Goal: Task Accomplishment & Management: Use online tool/utility

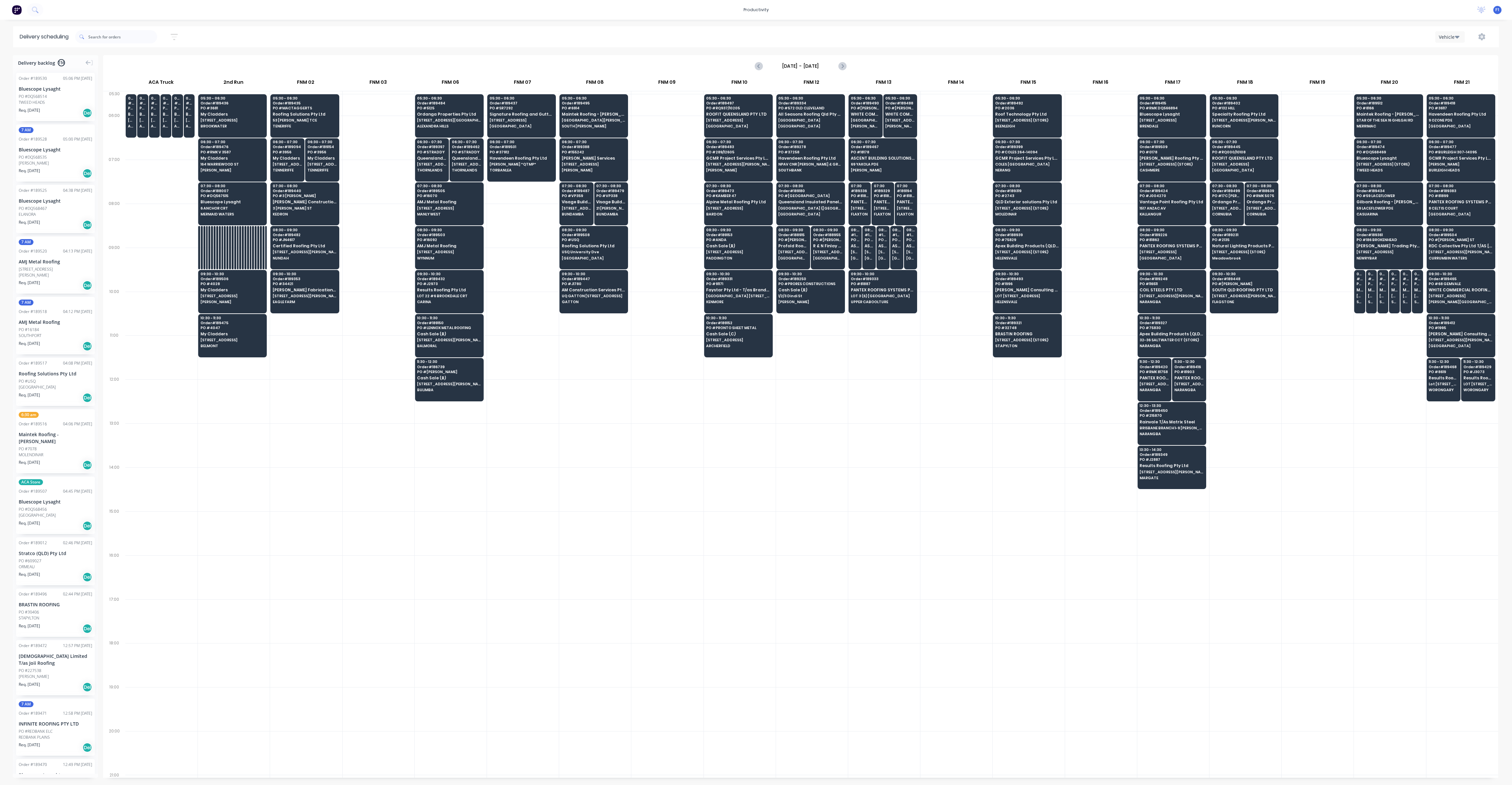
scroll to position [0, 0]
click at [242, 208] on span "6 ANCHOR CRT" at bounding box center [232, 208] width 64 height 4
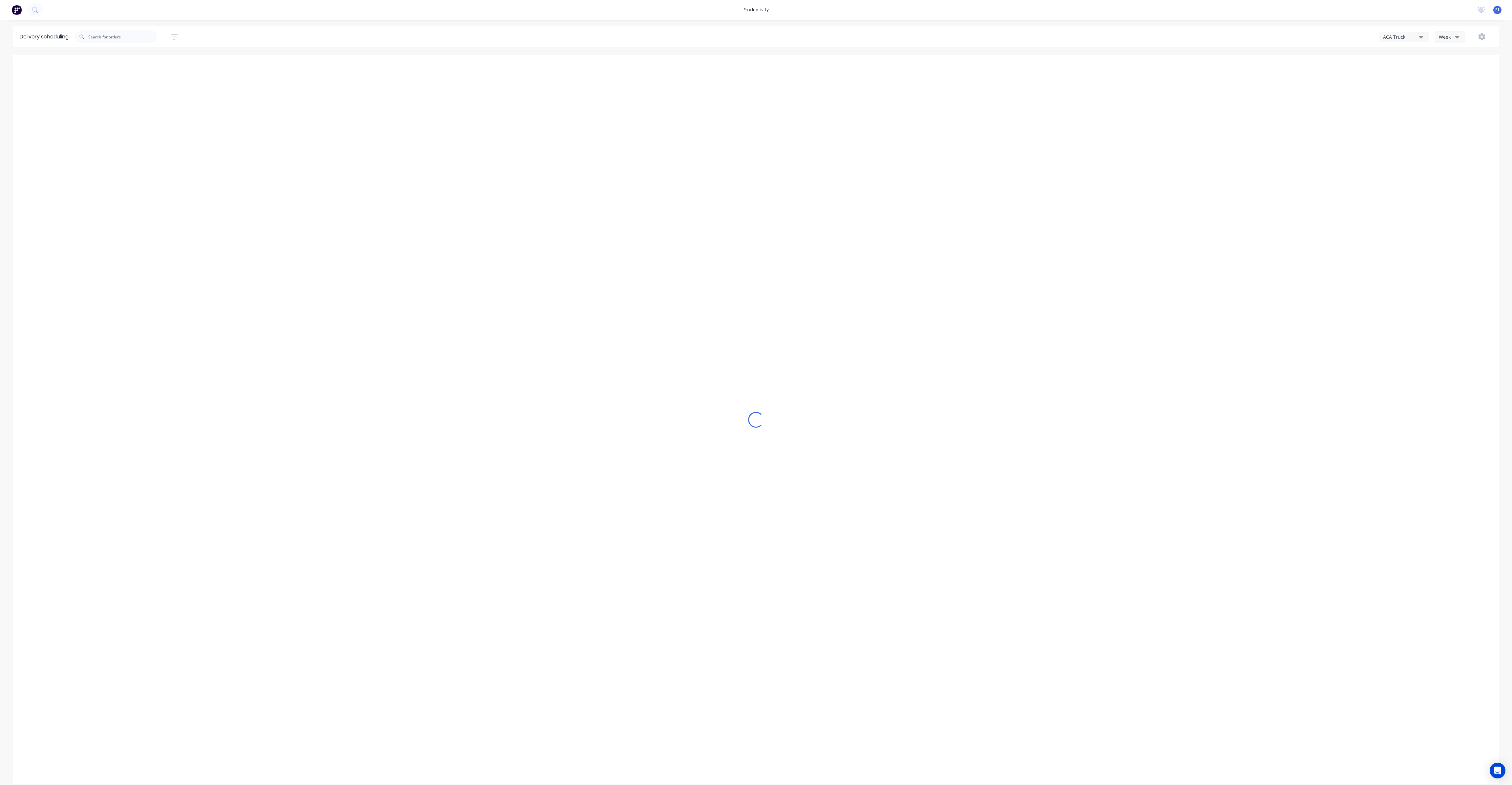
click at [1463, 36] on button "Week" at bounding box center [1450, 37] width 29 height 12
click at [1459, 64] on div "Vehicle" at bounding box center [1467, 67] width 65 height 13
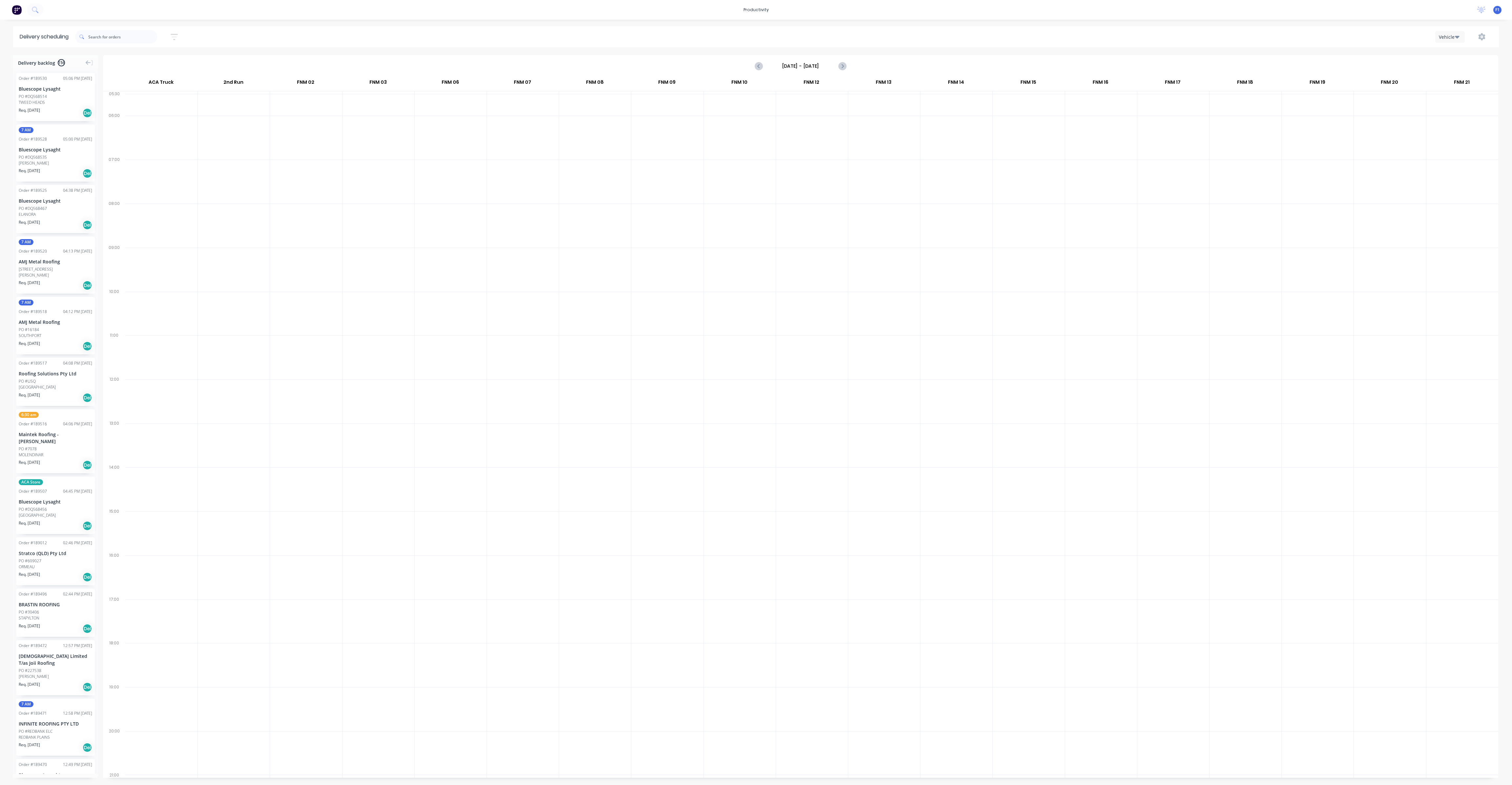
click at [830, 64] on input "[DATE] - [DATE]" at bounding box center [801, 66] width 65 height 10
click at [803, 125] on div "12" at bounding box center [803, 125] width 10 height 10
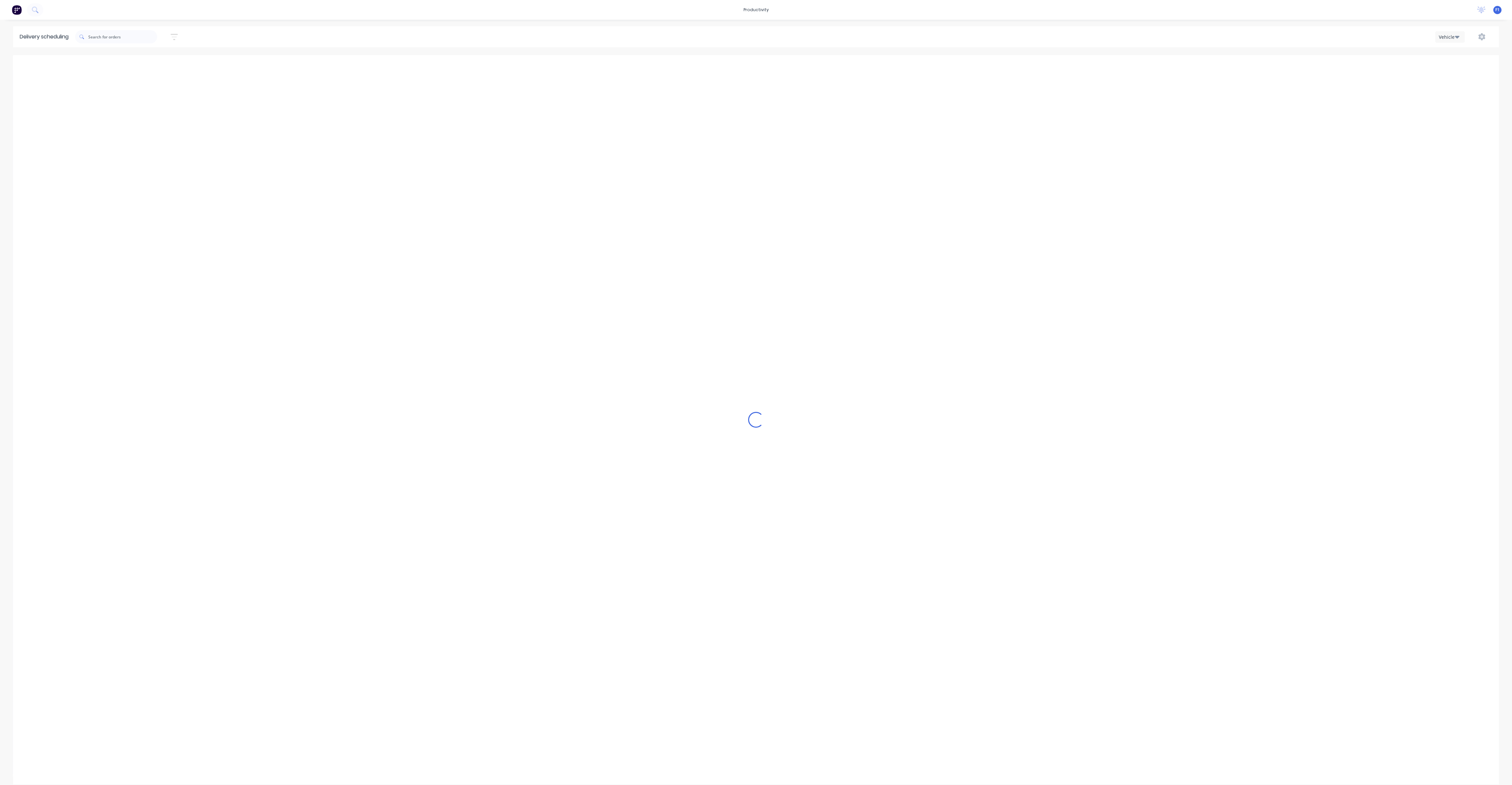
type input "[DATE] - [DATE]"
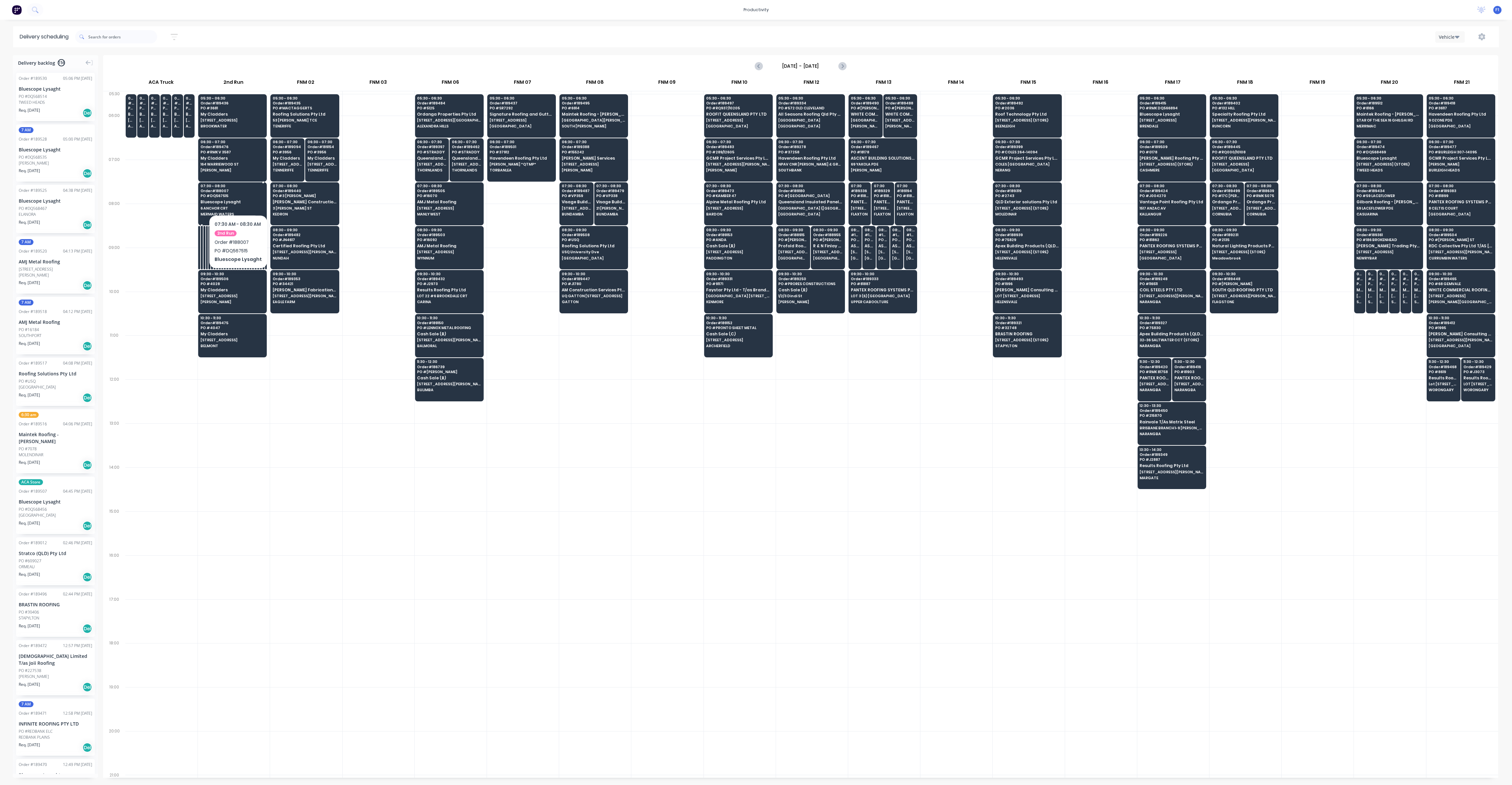
click at [237, 195] on span "PO # DQ567515" at bounding box center [232, 196] width 64 height 4
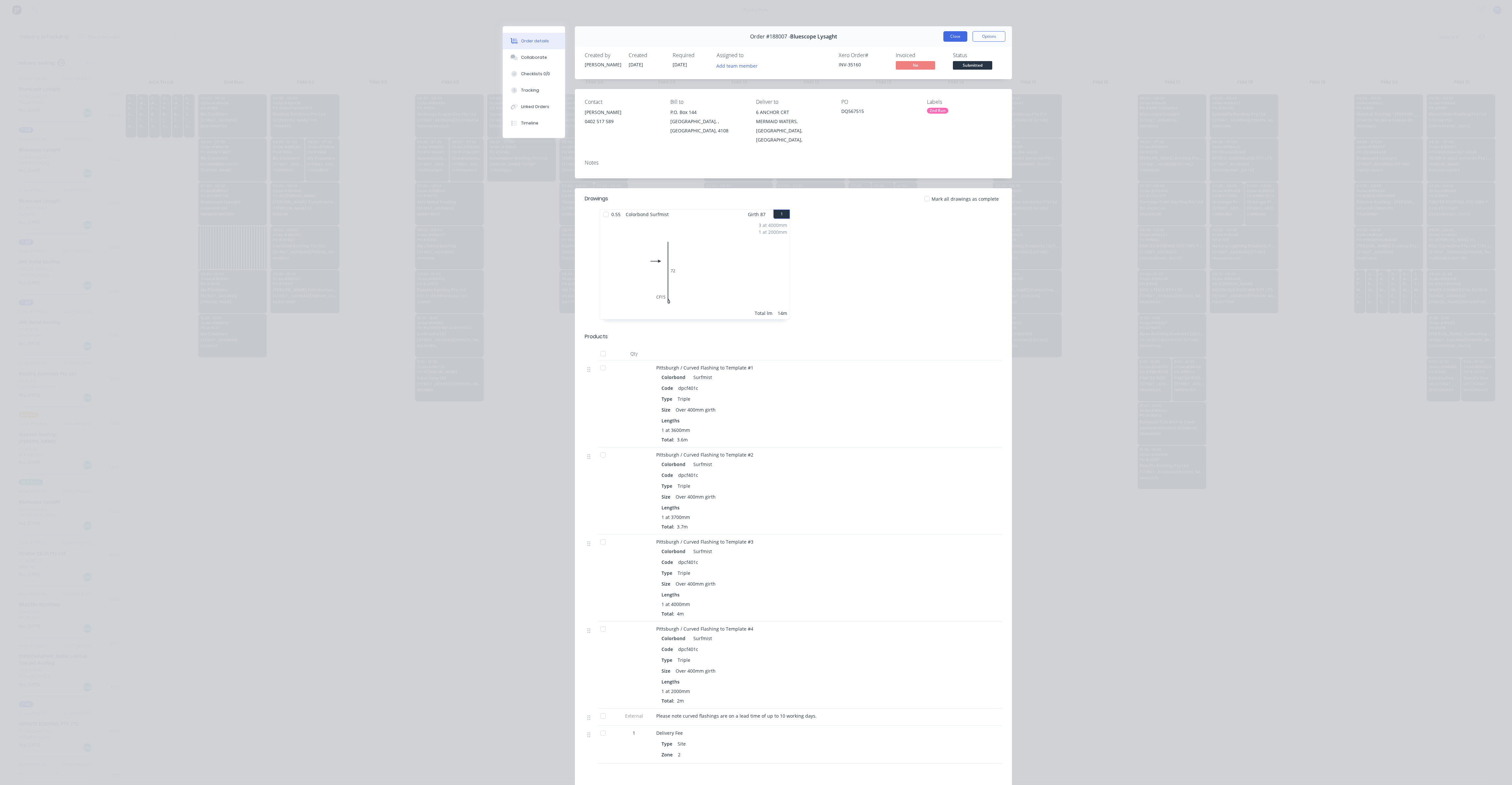
click at [954, 39] on button "Close" at bounding box center [956, 36] width 24 height 10
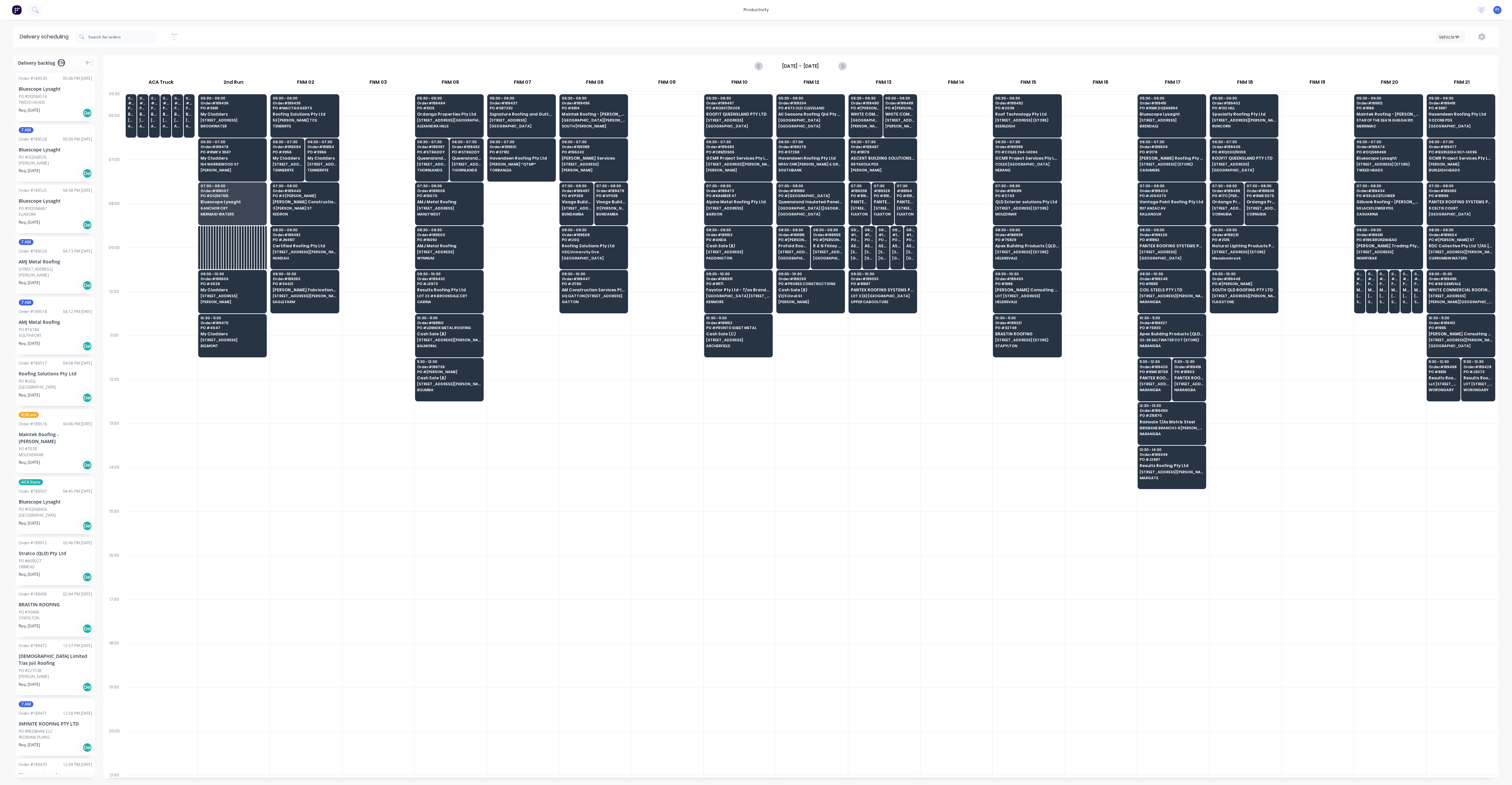
click at [955, 35] on div "Vehicle" at bounding box center [1137, 36] width 712 height 12
click at [234, 116] on span "My Cladders" at bounding box center [232, 114] width 64 height 4
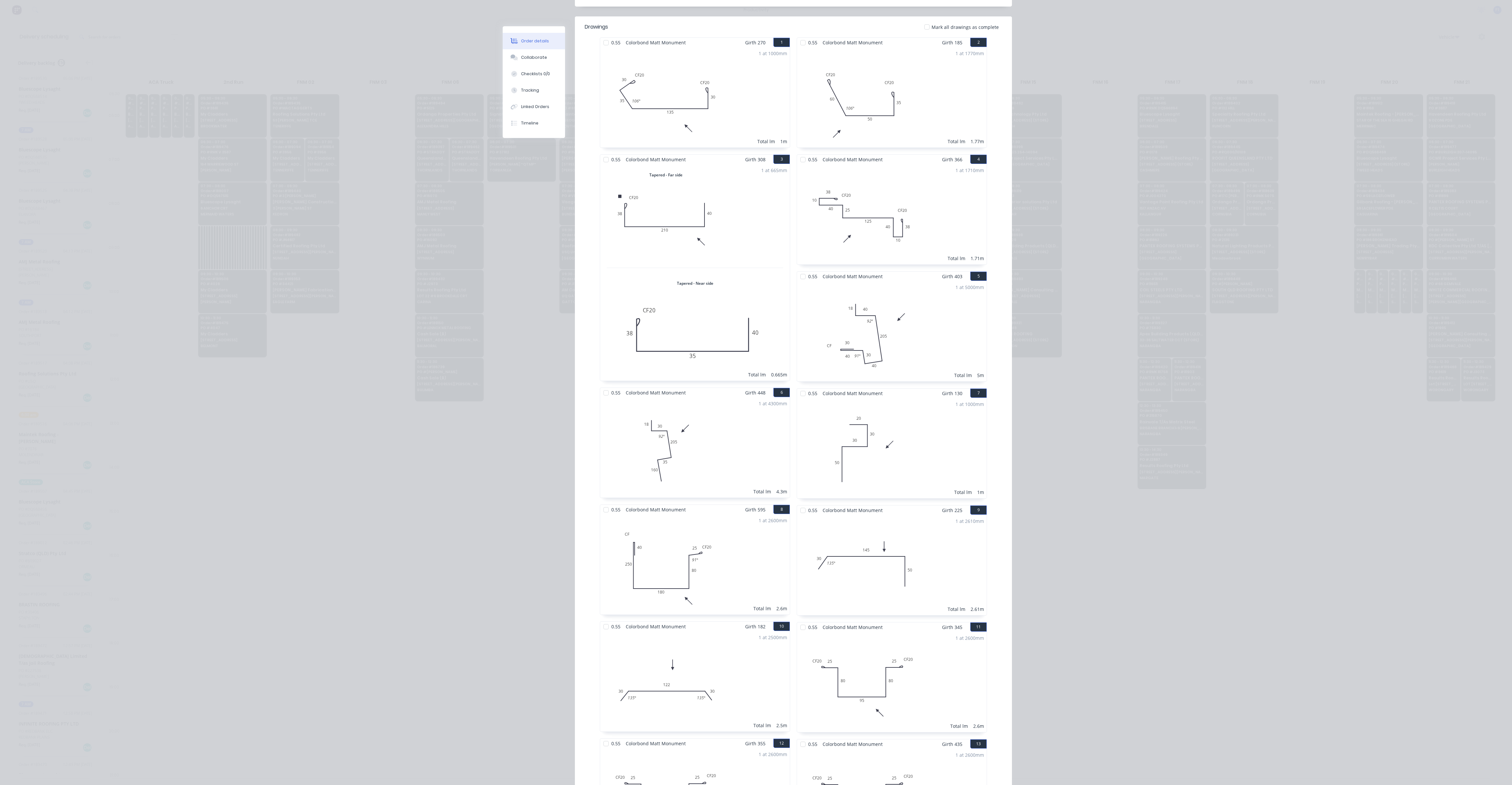
scroll to position [0, 0]
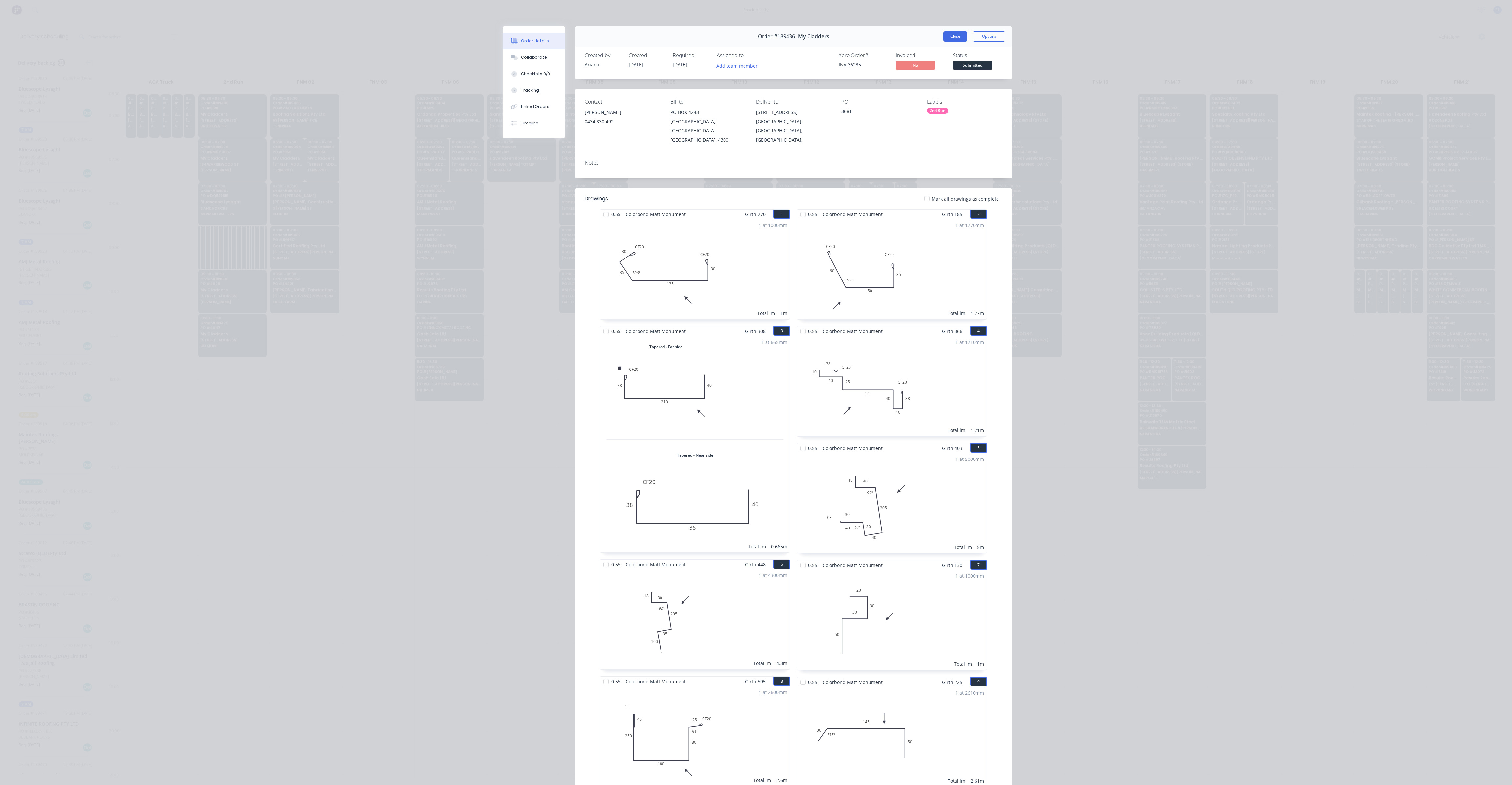
click at [958, 40] on button "Close" at bounding box center [956, 36] width 24 height 10
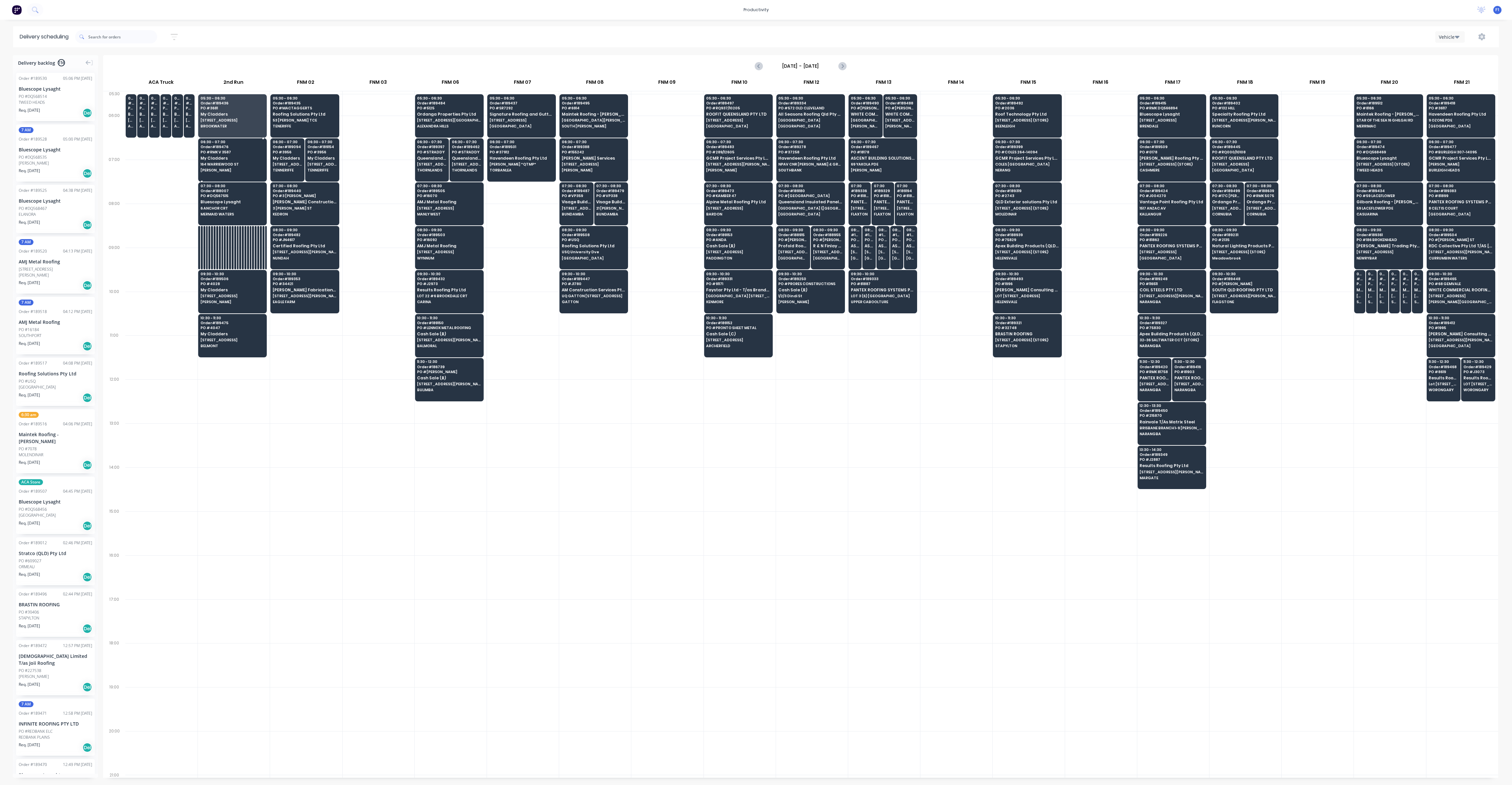
click at [230, 161] on div "06:30 - 07:30 Order # 189476 PO # RMK V 3587 My Cladders [GEOGRAPHIC_DATA][PERS…" at bounding box center [232, 157] width 68 height 37
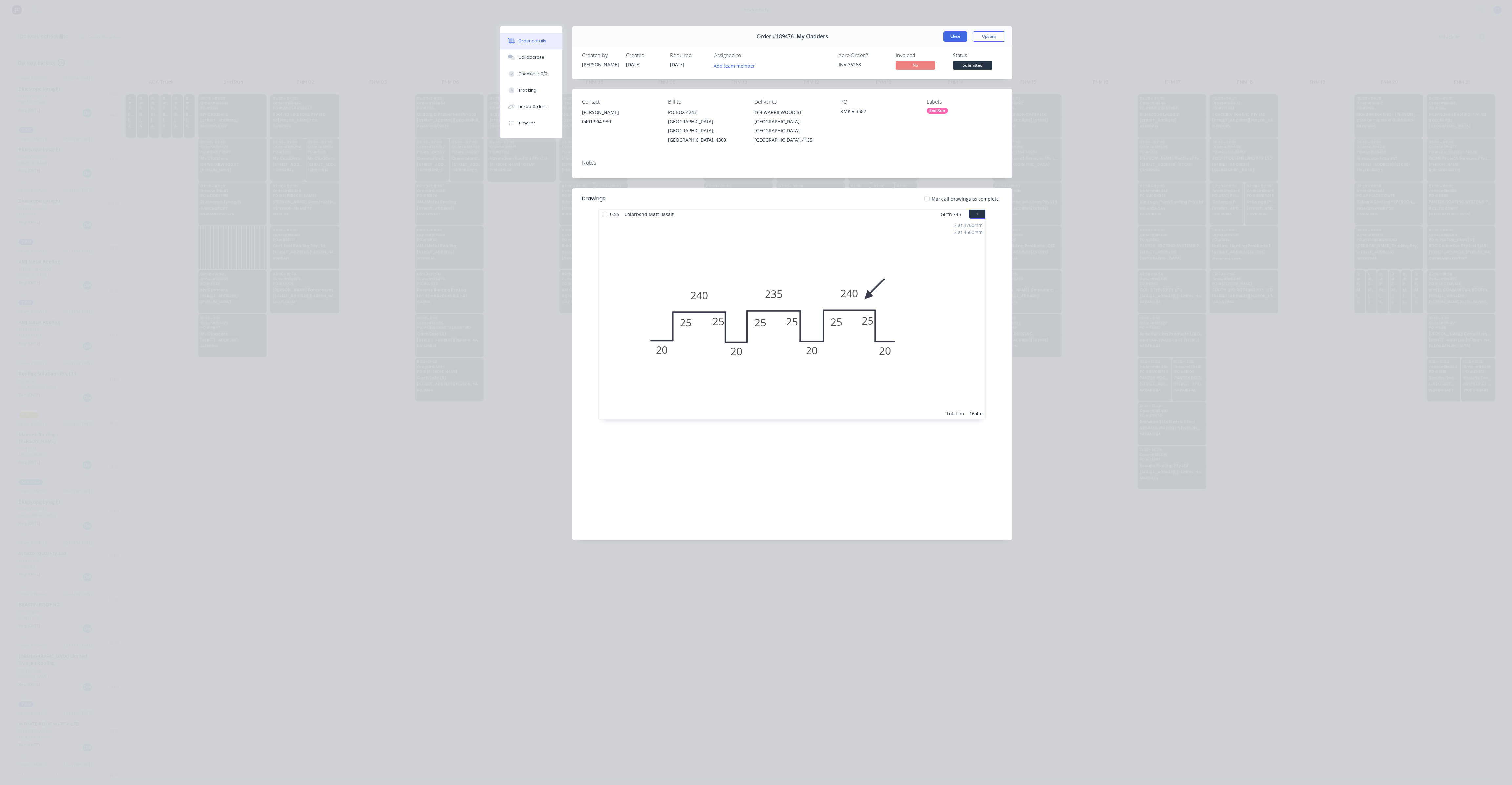
click at [951, 38] on button "Close" at bounding box center [956, 36] width 24 height 10
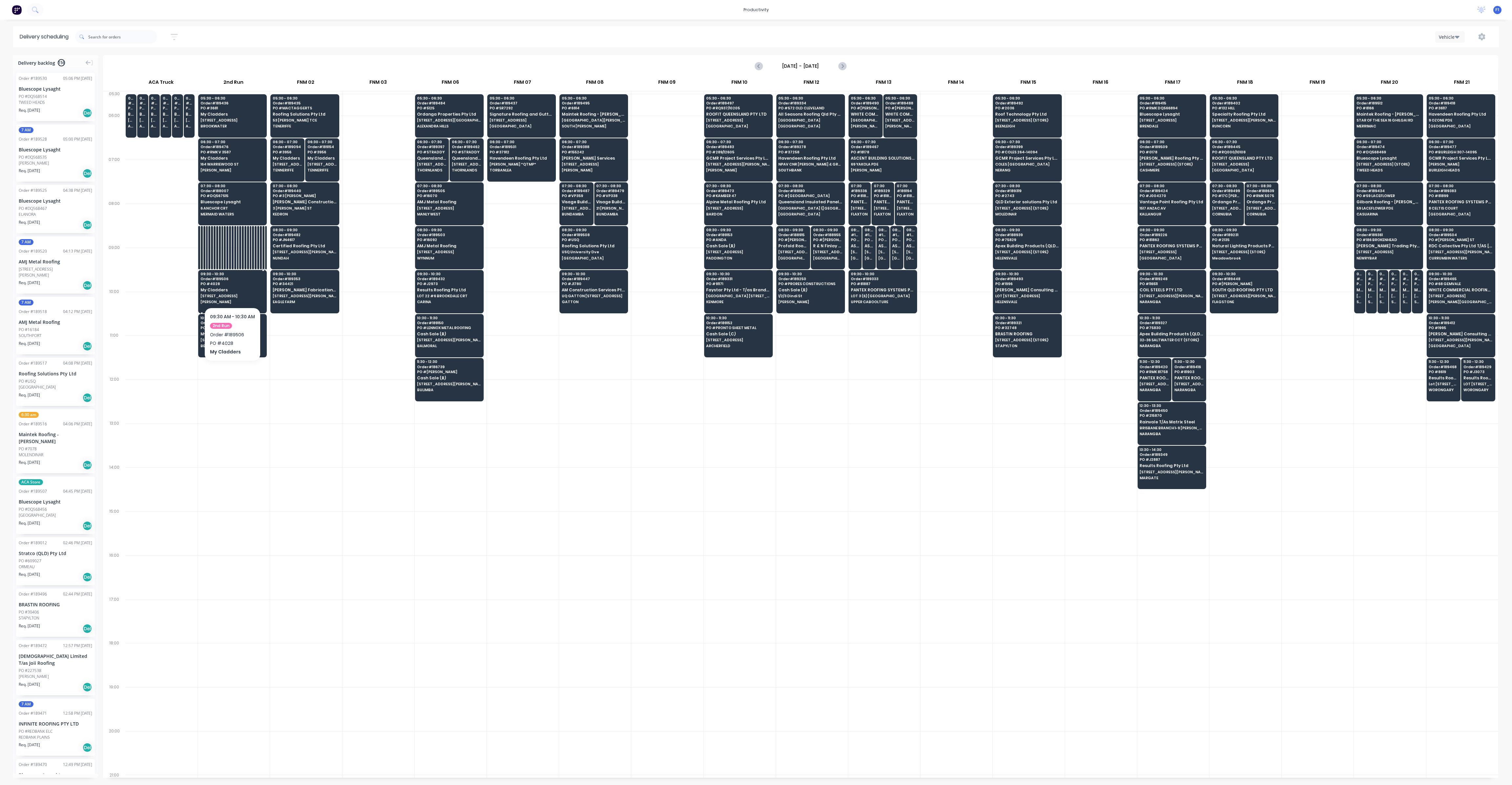
click at [236, 300] on span "[PERSON_NAME]" at bounding box center [232, 302] width 64 height 4
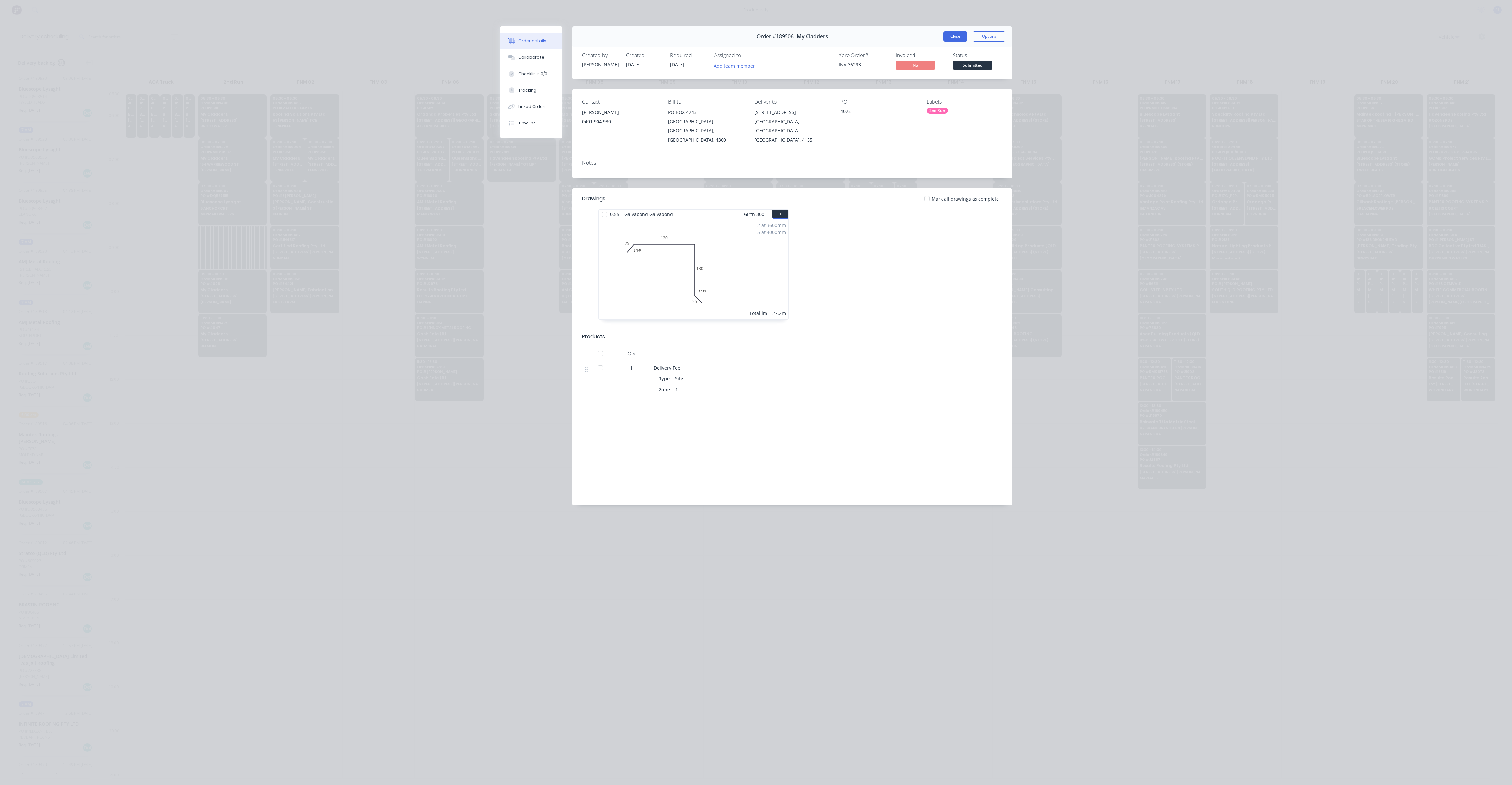
click at [956, 36] on button "Close" at bounding box center [956, 36] width 24 height 10
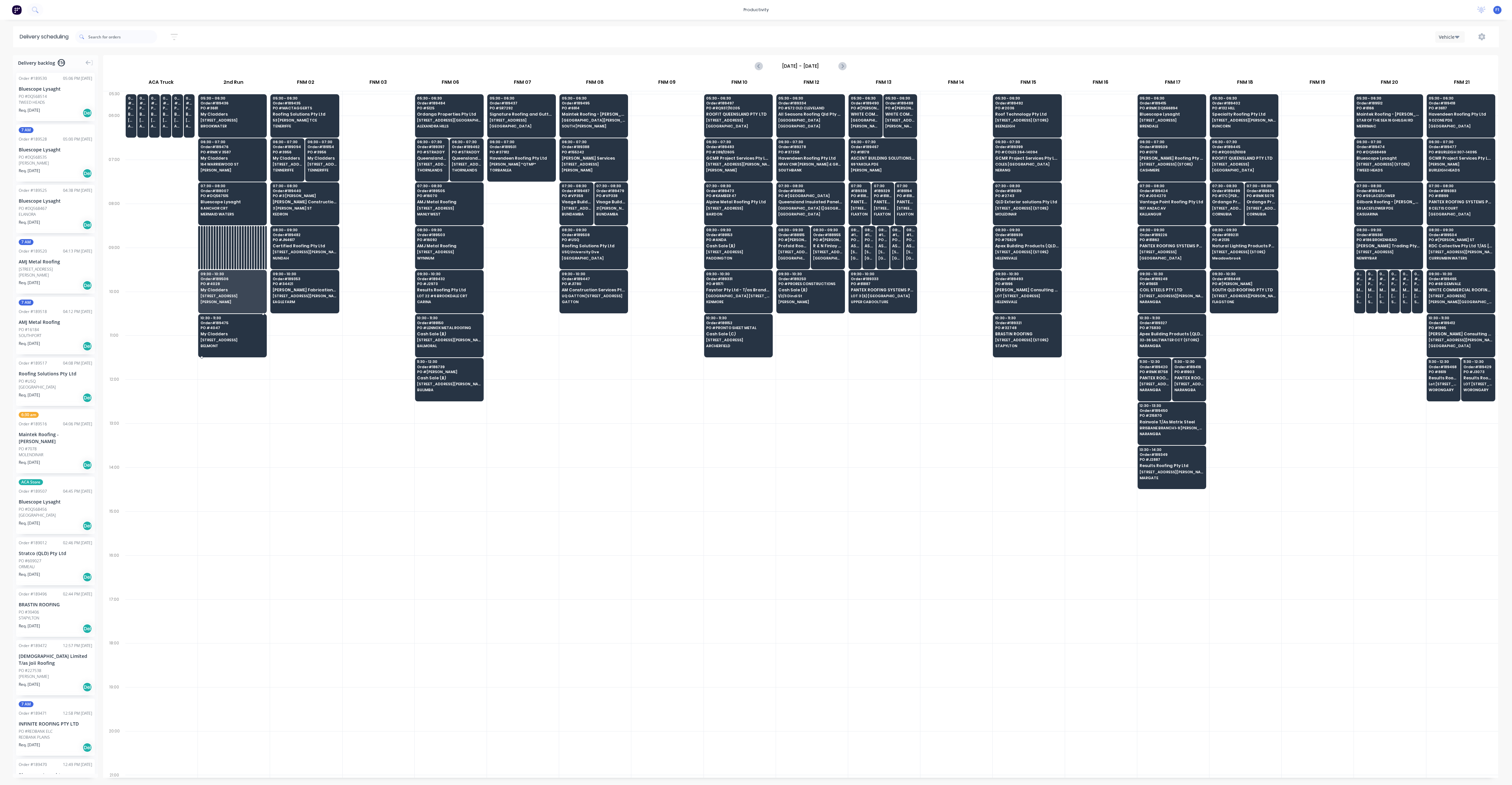
click at [224, 344] on span "BELMONT" at bounding box center [232, 346] width 64 height 4
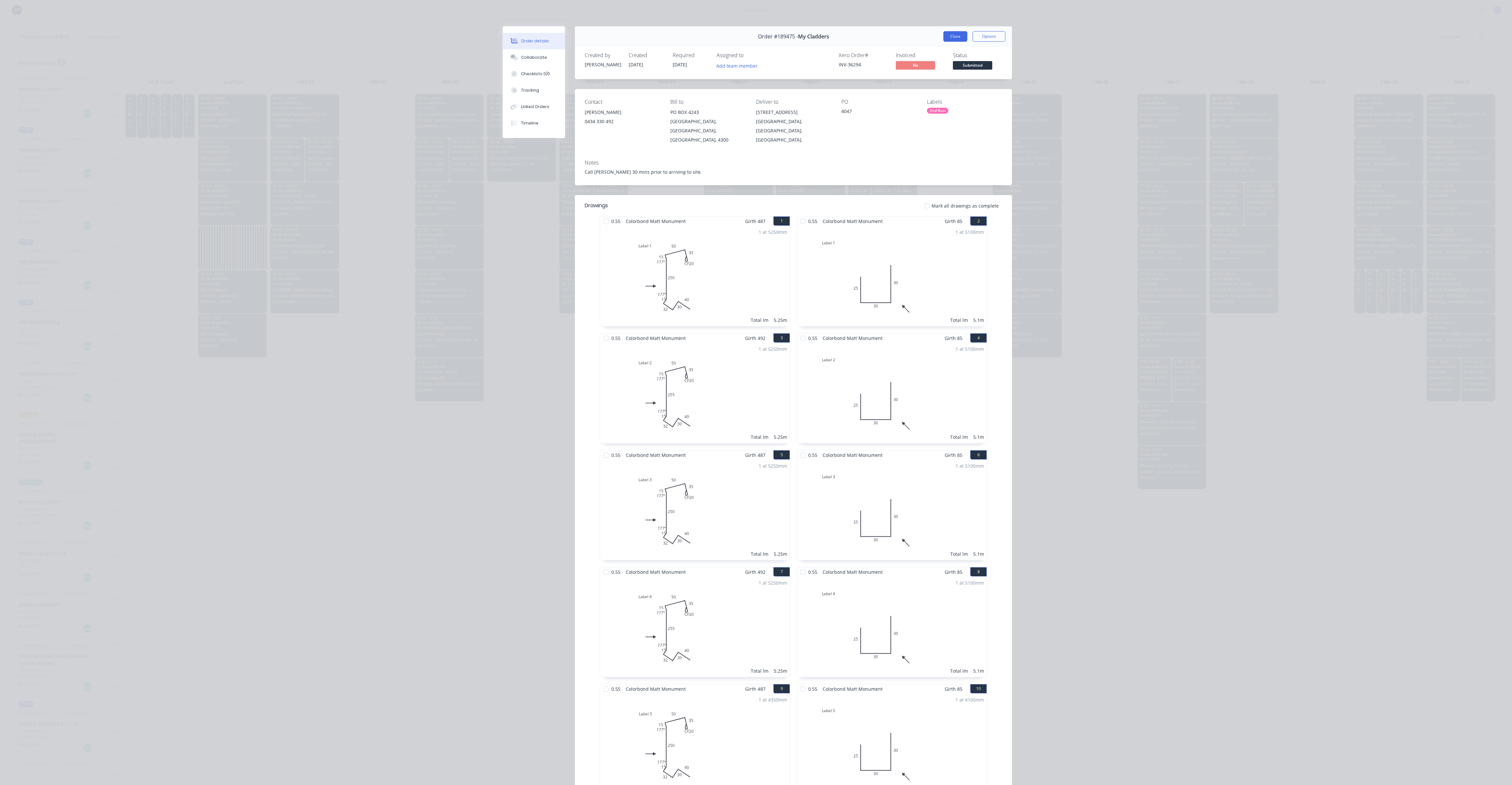
click at [957, 33] on button "Close" at bounding box center [956, 36] width 24 height 10
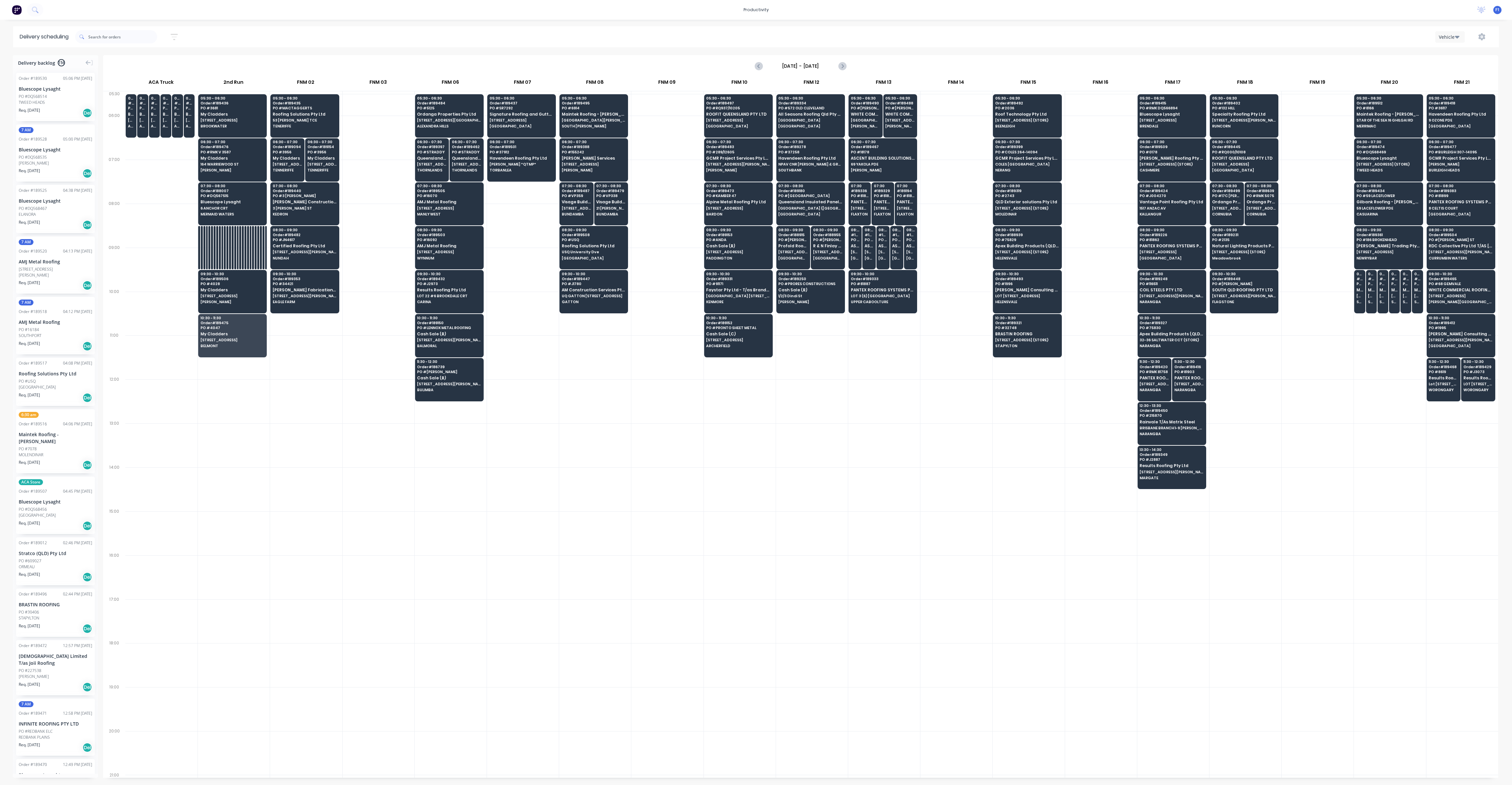
click at [640, 379] on div at bounding box center [667, 401] width 72 height 44
click at [826, 397] on div at bounding box center [812, 401] width 72 height 44
click at [821, 360] on div at bounding box center [812, 357] width 72 height 44
click at [823, 353] on div at bounding box center [812, 357] width 72 height 44
click at [745, 335] on div "10:30 - 11:30 Order # 189152 PO # PRONTO SHEET METAL Cash Sale (C) [STREET_ADDR…" at bounding box center [739, 332] width 68 height 37
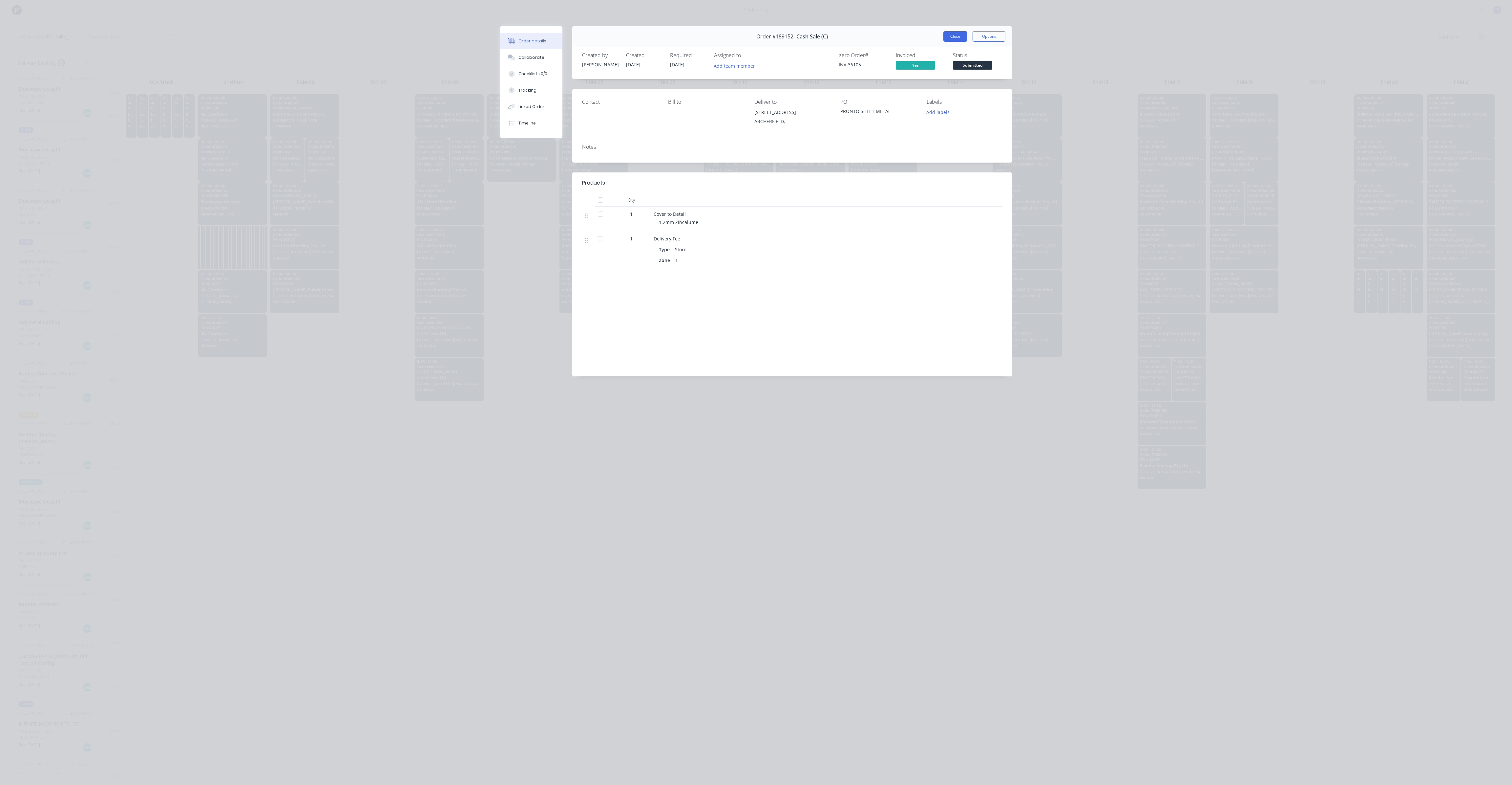
click at [961, 37] on button "Close" at bounding box center [956, 36] width 24 height 10
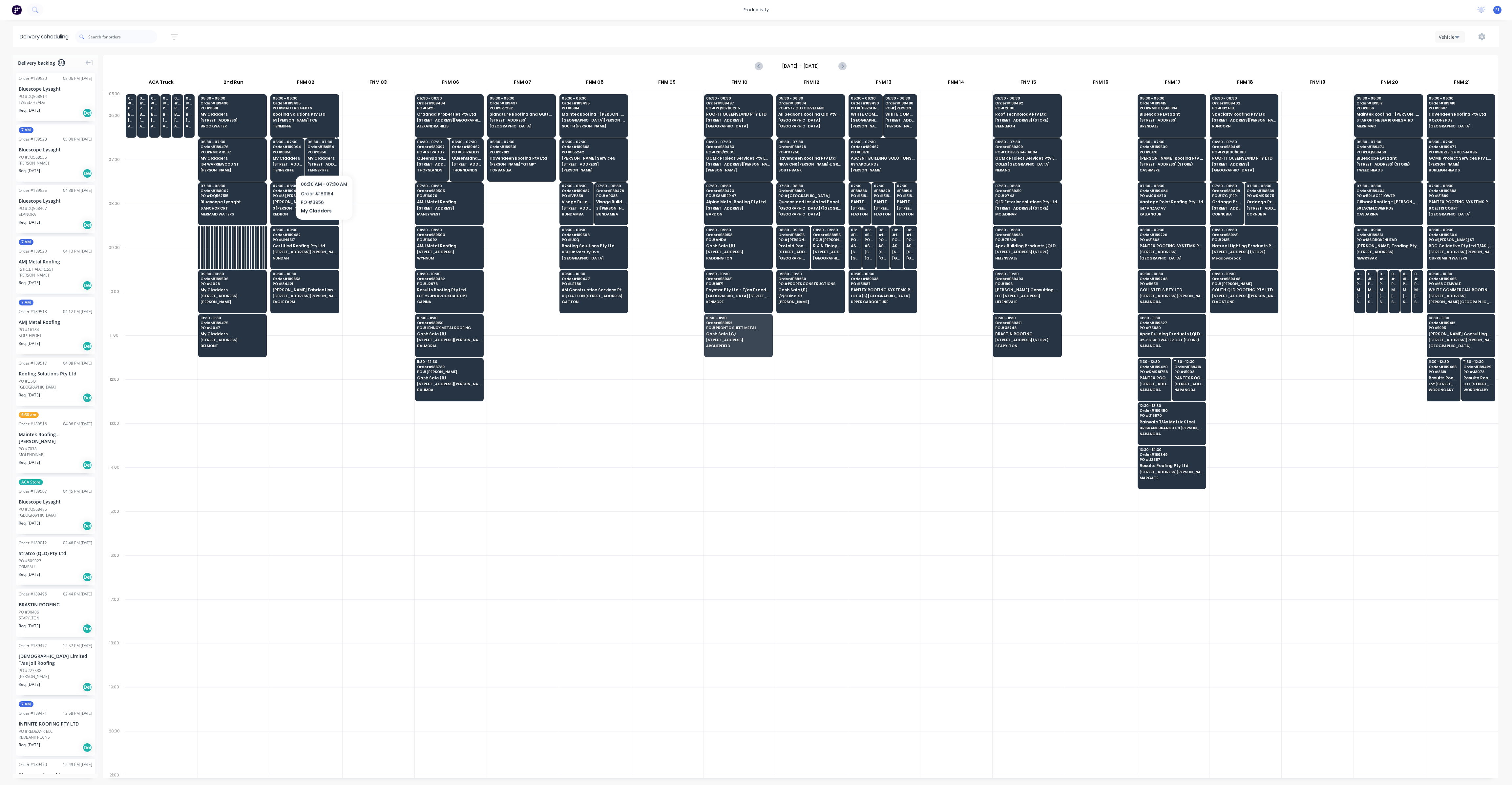
click at [323, 157] on span "My Cladders" at bounding box center [322, 158] width 29 height 4
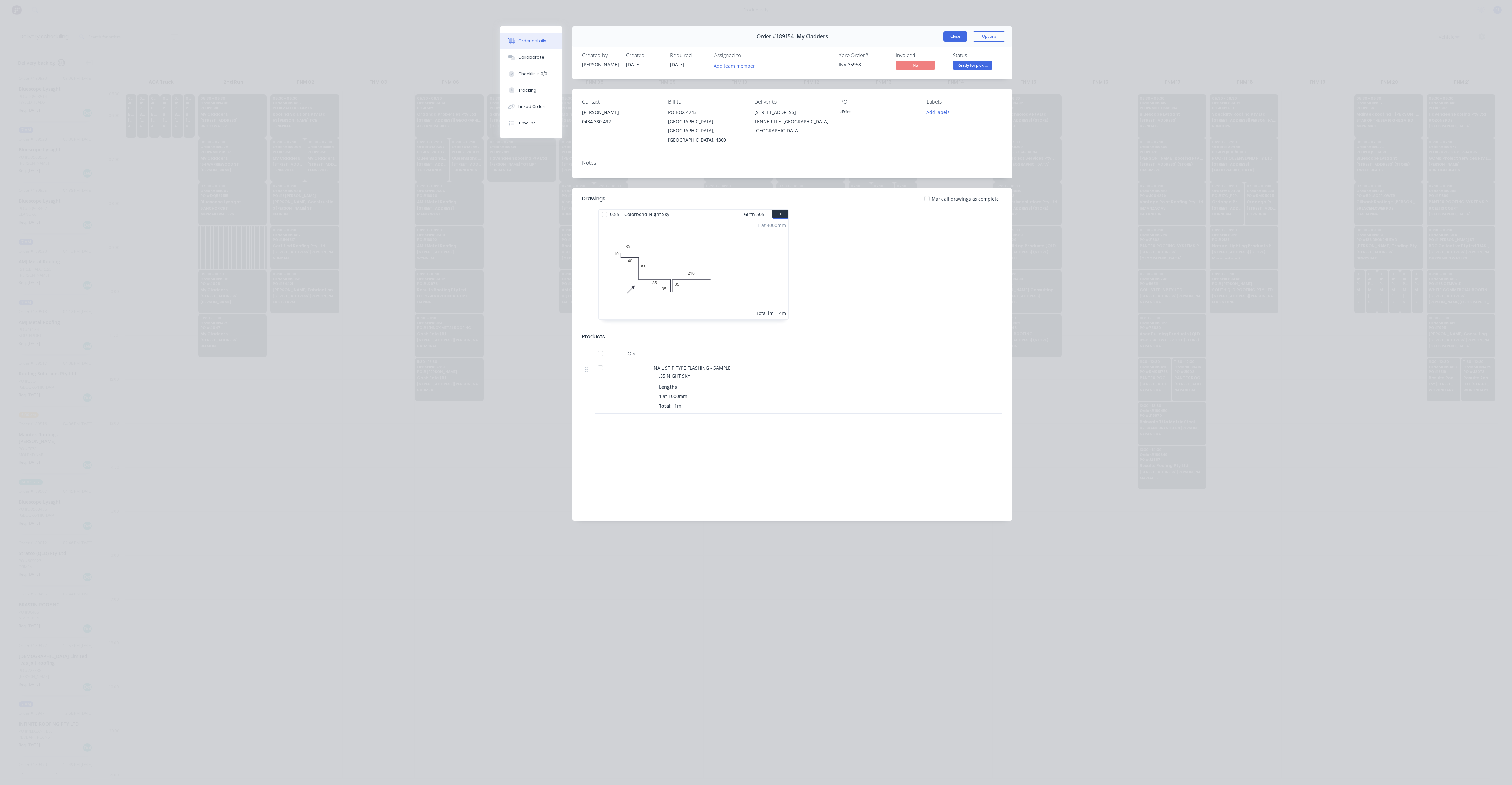
click at [954, 35] on button "Close" at bounding box center [956, 36] width 24 height 10
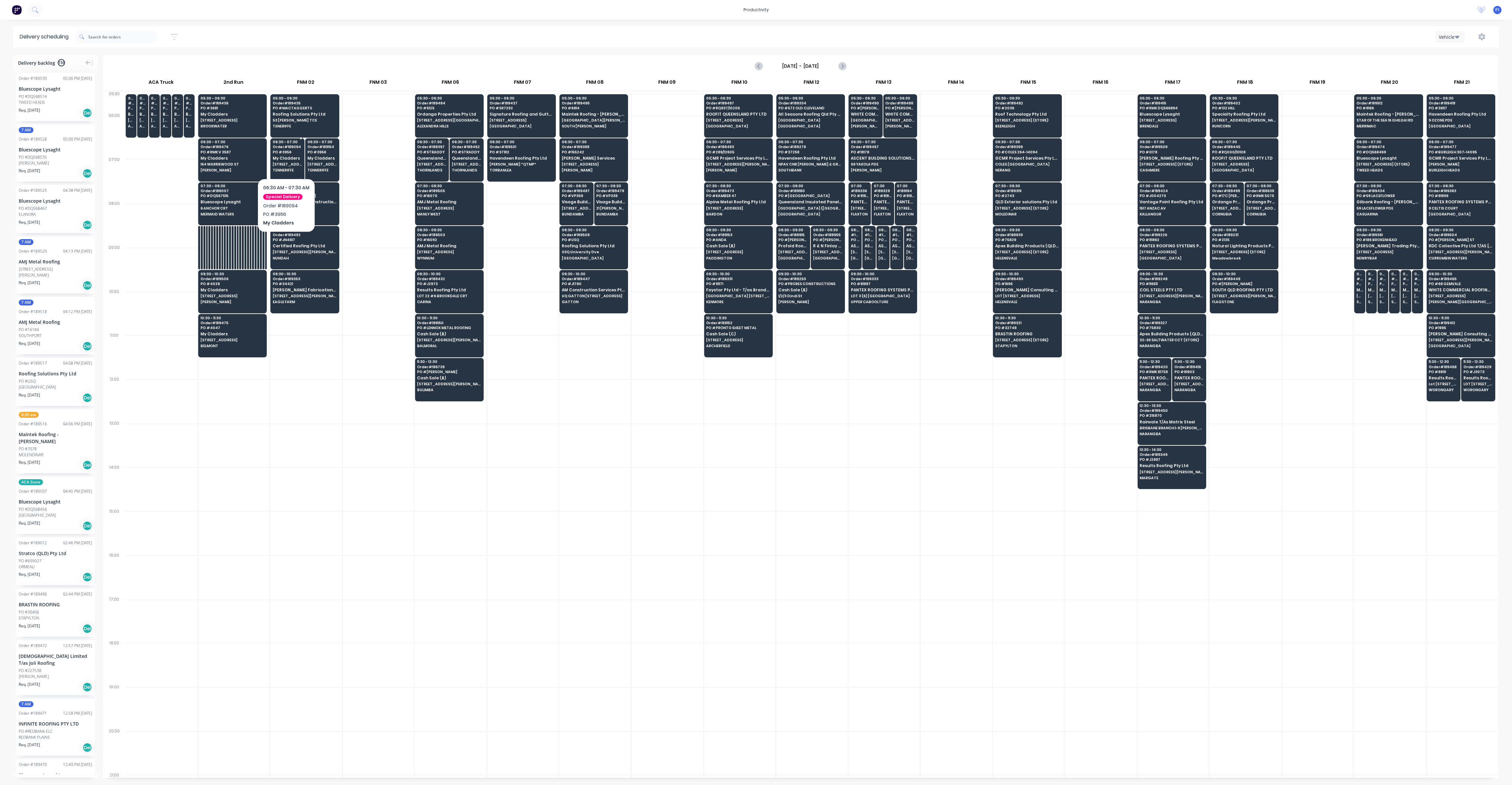
click at [285, 158] on span "My Cladders" at bounding box center [287, 158] width 29 height 4
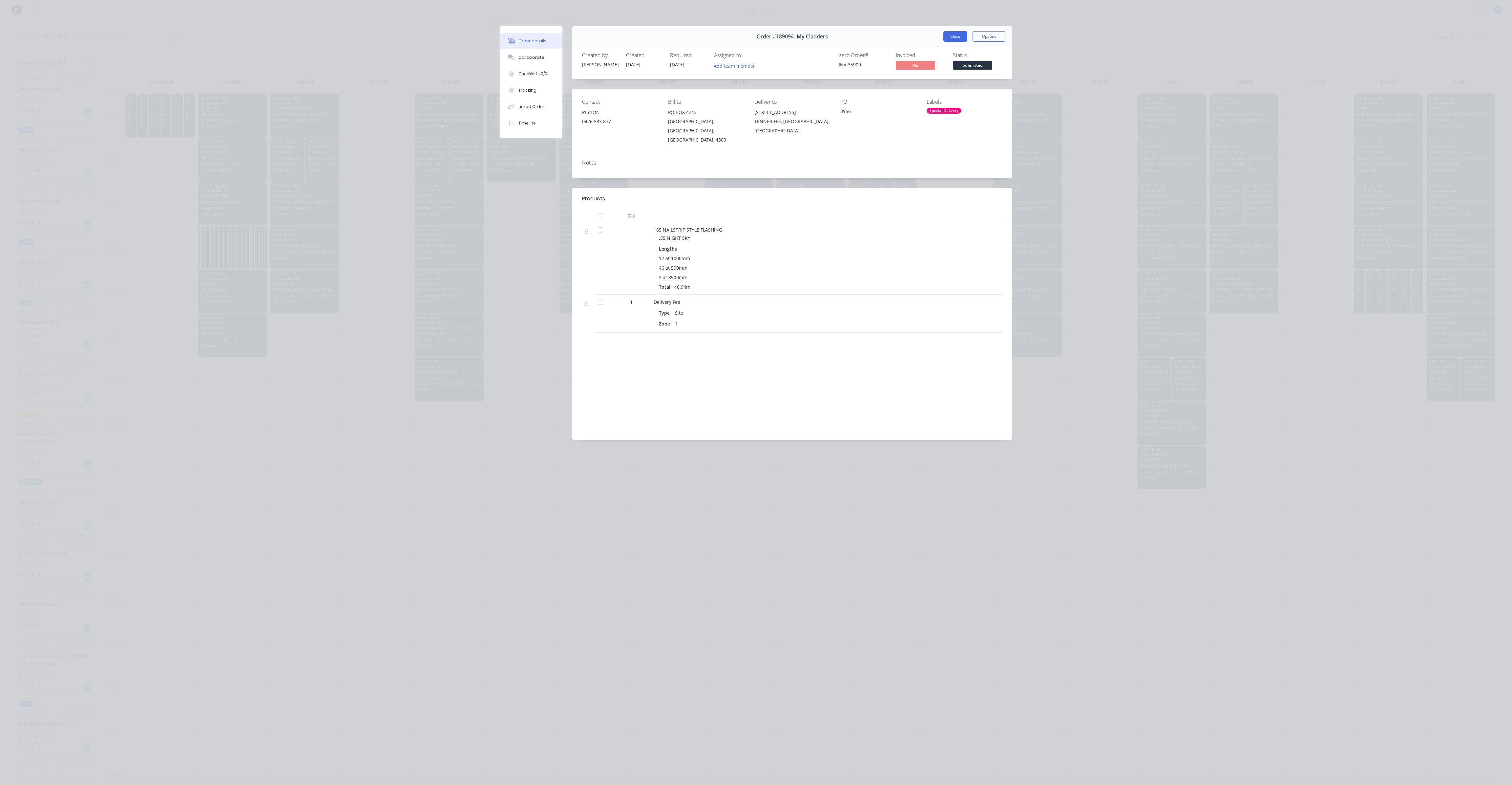
click at [956, 38] on button "Close" at bounding box center [956, 36] width 24 height 10
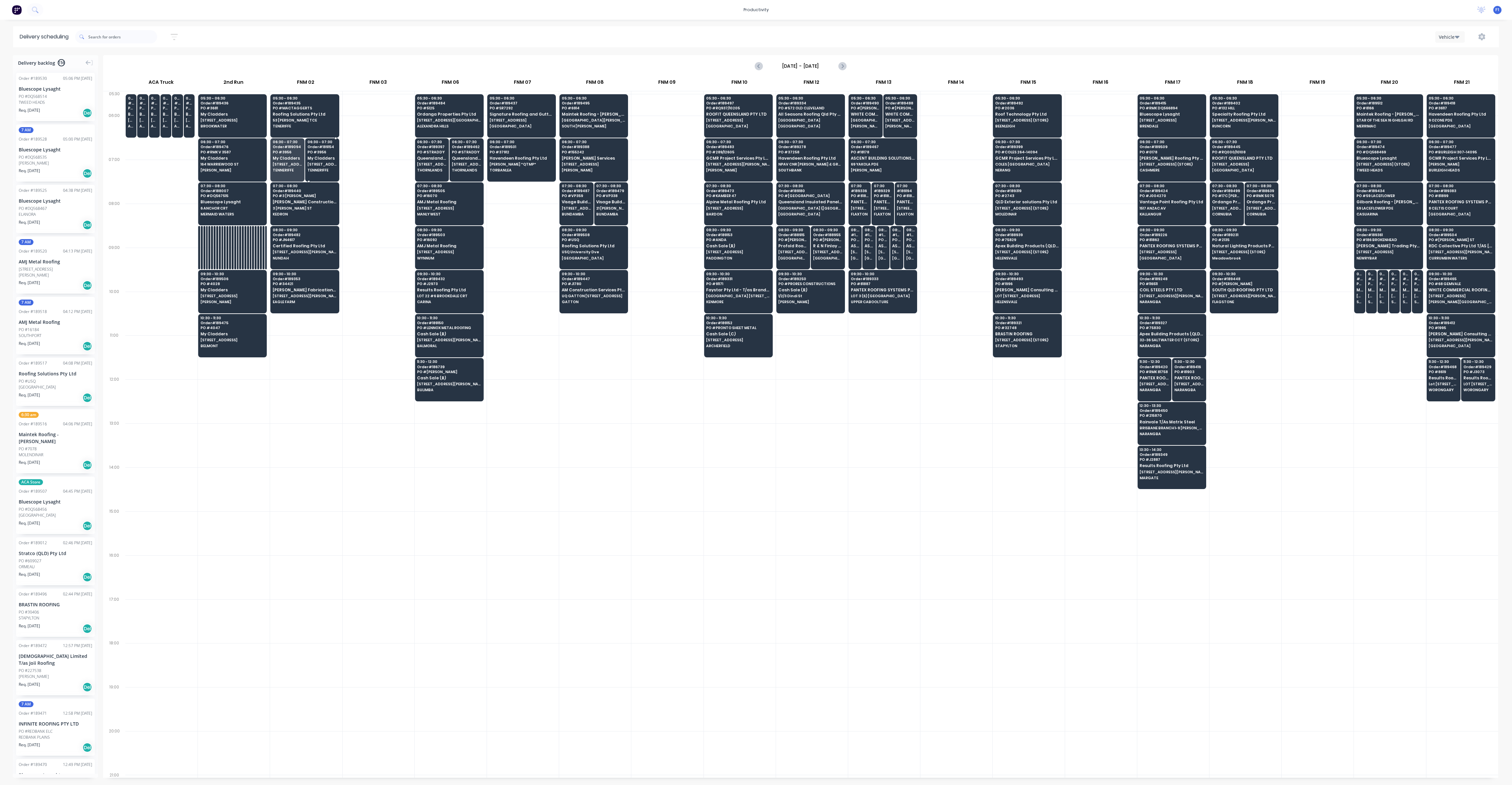
click at [326, 164] on span "[STREET_ADDRESS]" at bounding box center [322, 164] width 29 height 4
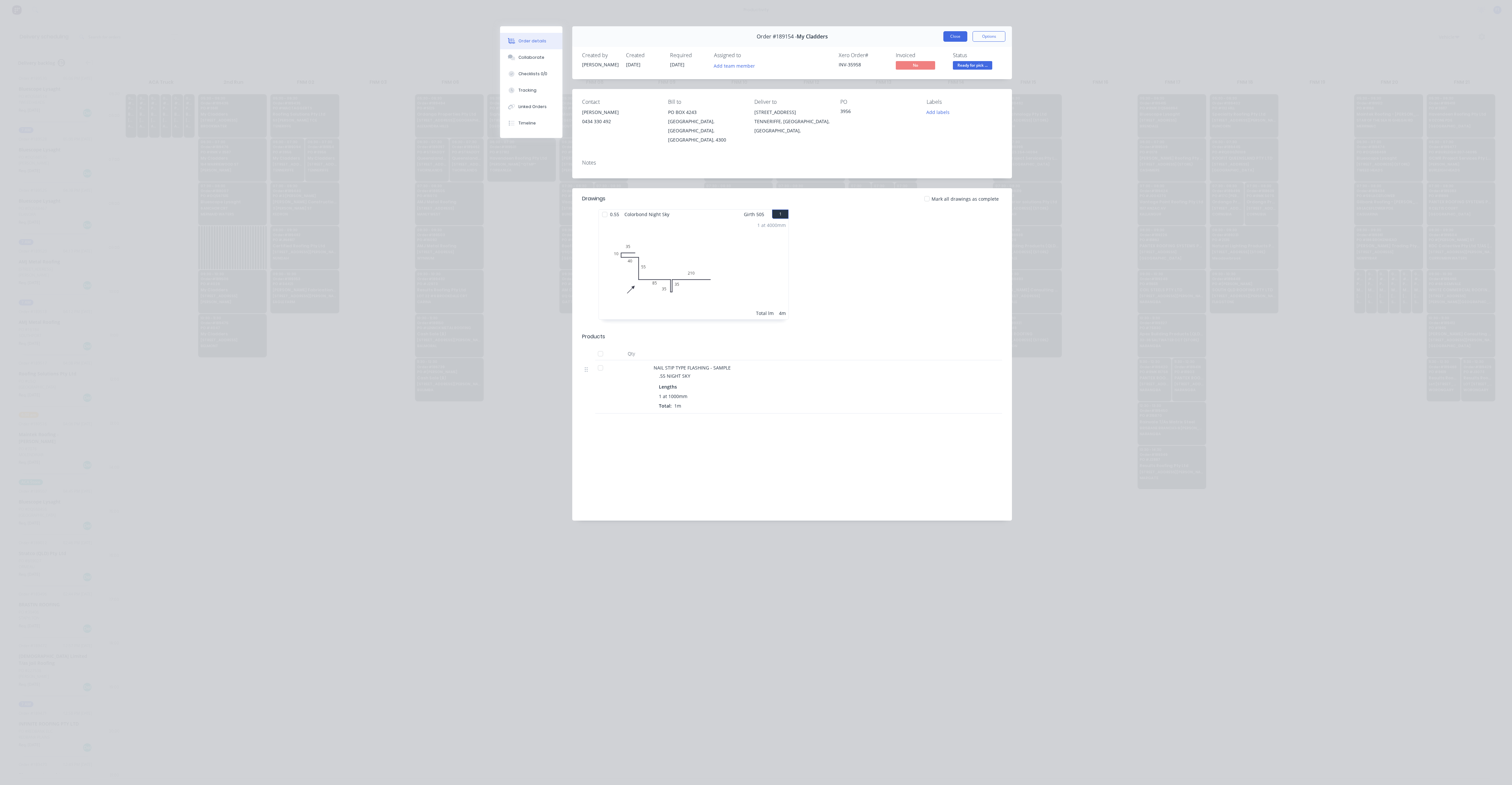
click at [950, 38] on button "Close" at bounding box center [956, 36] width 24 height 10
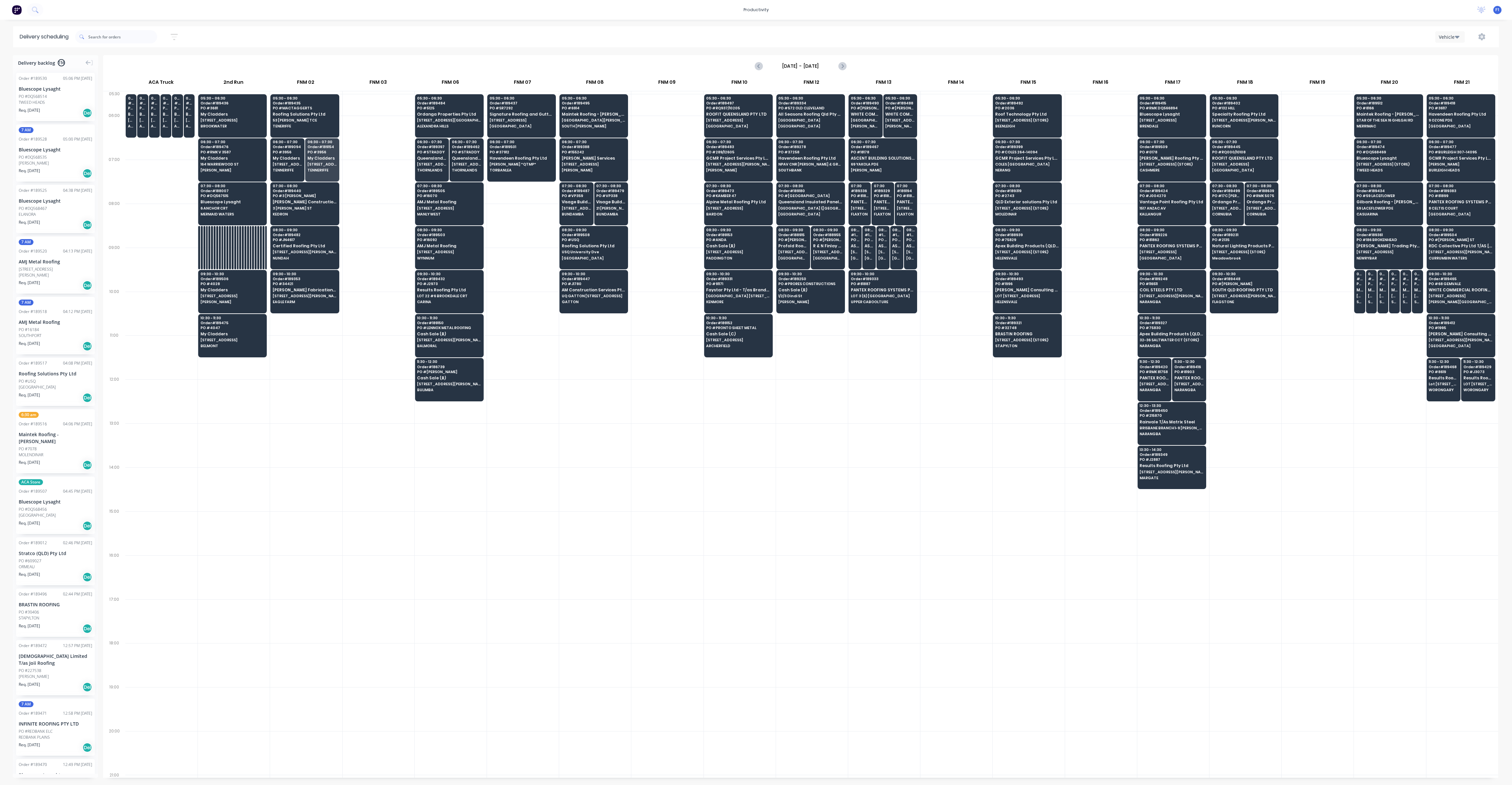
click at [793, 450] on div at bounding box center [812, 445] width 72 height 44
click at [428, 170] on span "THORNLANDS" at bounding box center [432, 171] width 29 height 4
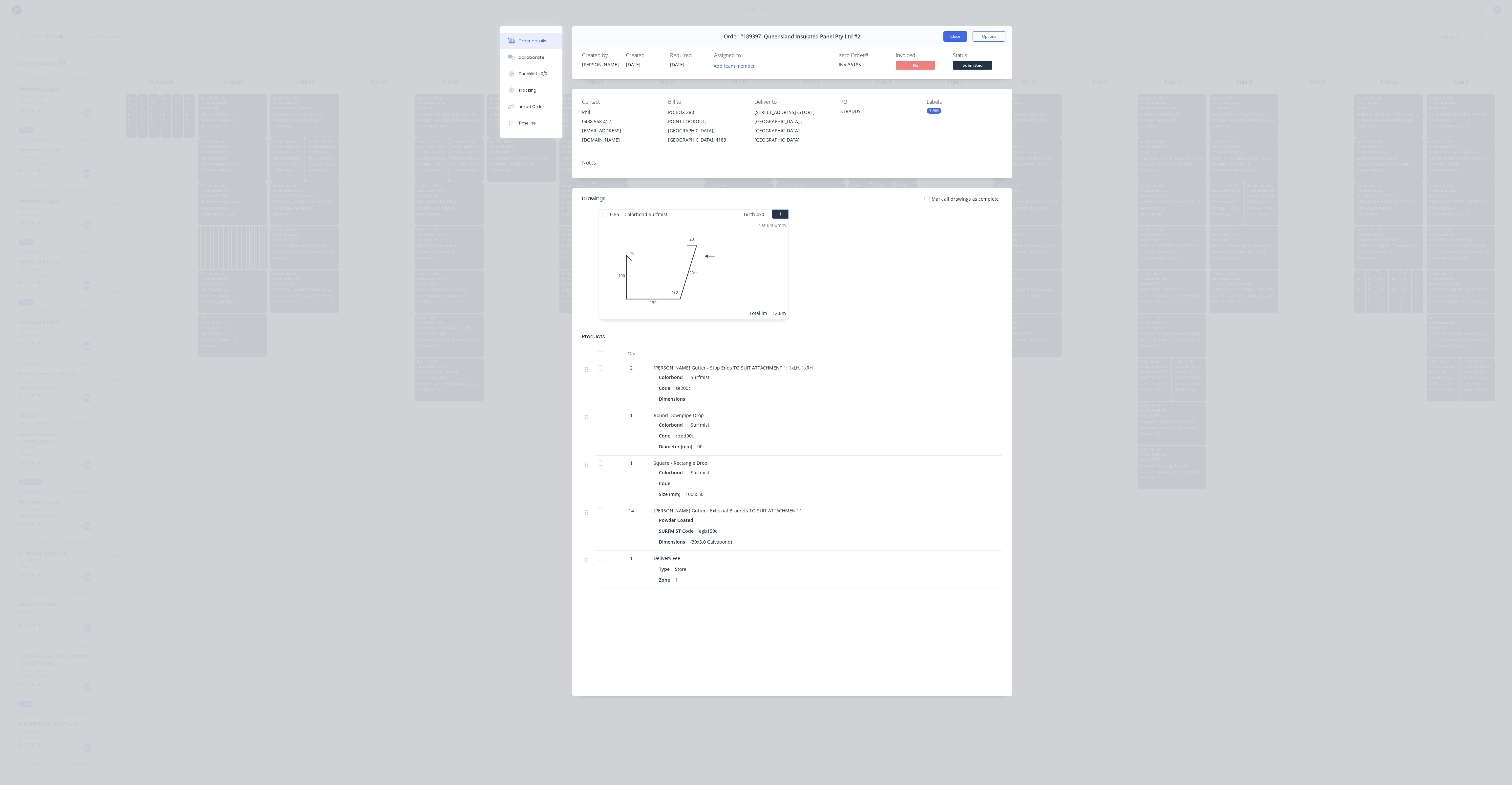
click at [956, 36] on button "Close" at bounding box center [956, 36] width 24 height 10
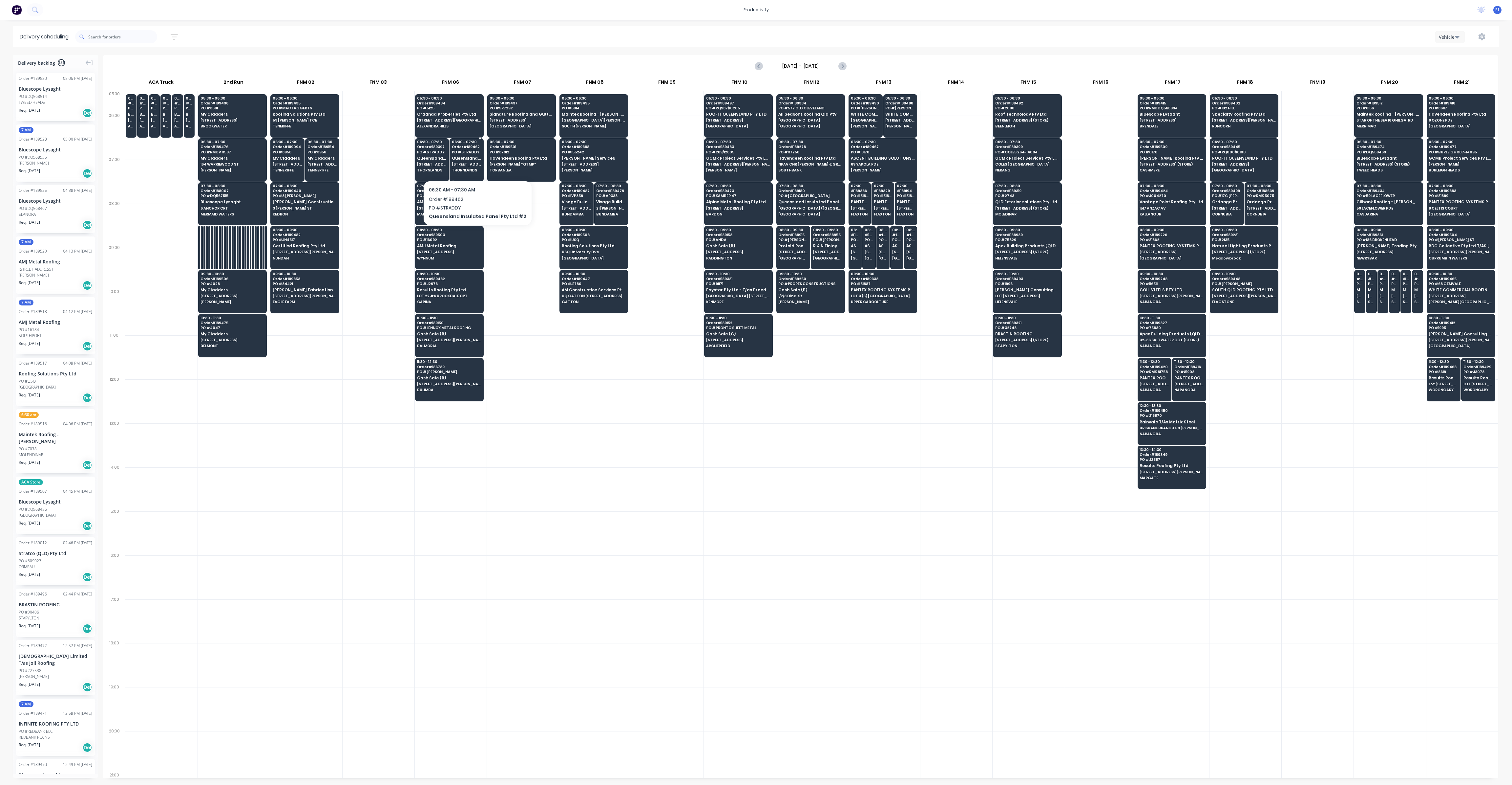
click at [474, 164] on span "[STREET_ADDRESS]" at bounding box center [467, 164] width 29 height 4
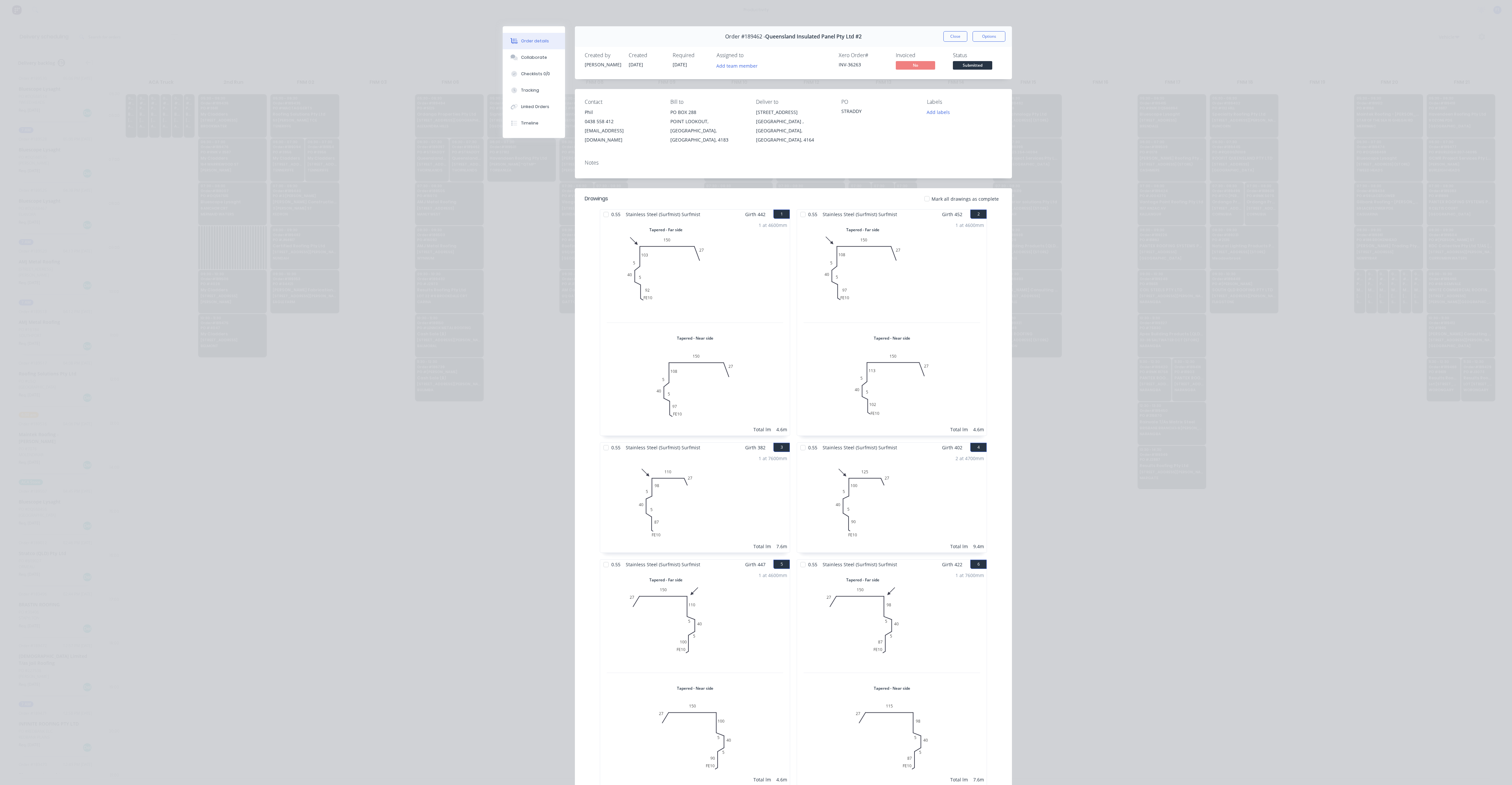
click at [952, 36] on button "Close" at bounding box center [956, 36] width 24 height 10
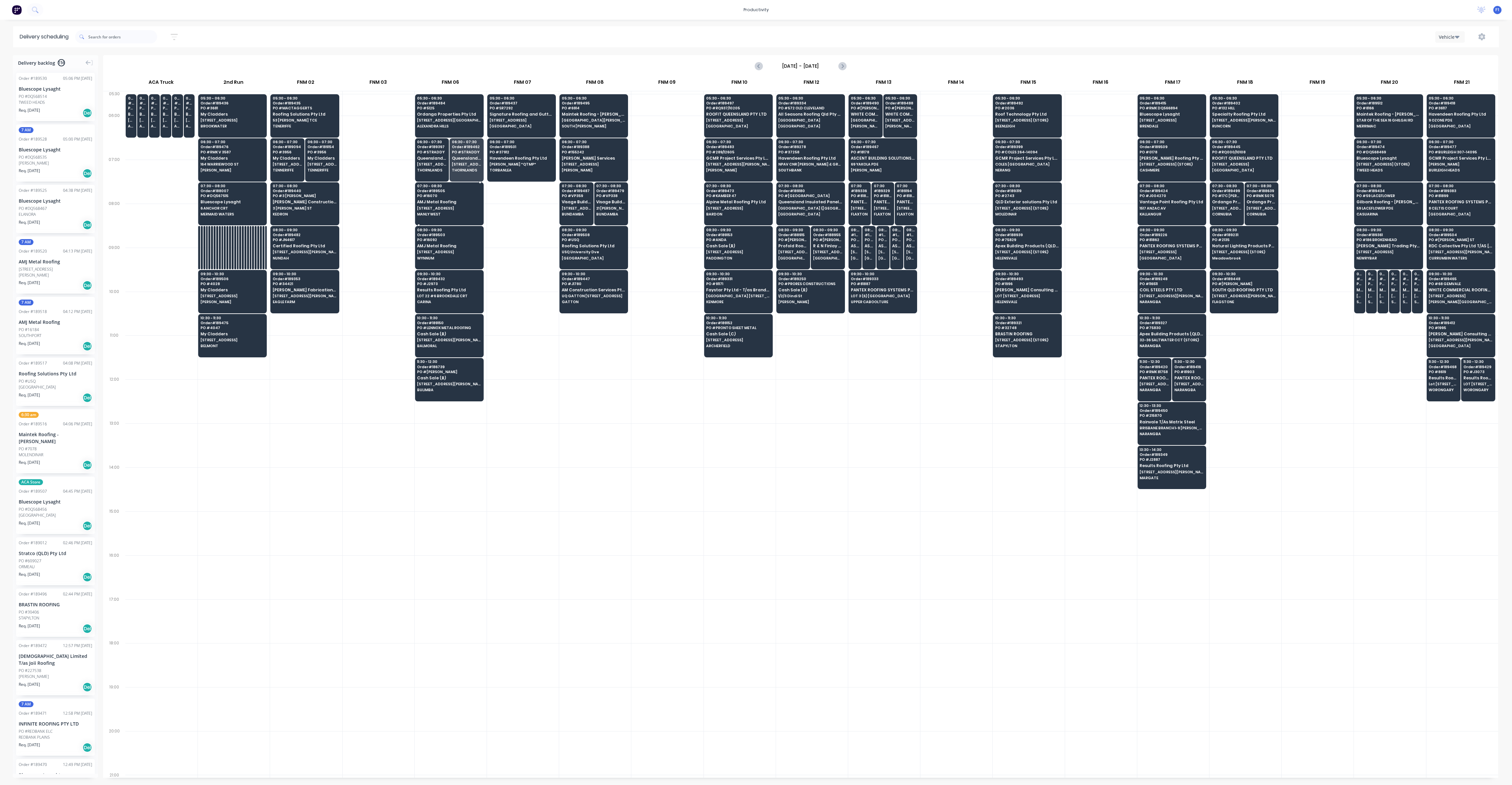
click at [451, 207] on span "[STREET_ADDRESS]" at bounding box center [449, 208] width 64 height 4
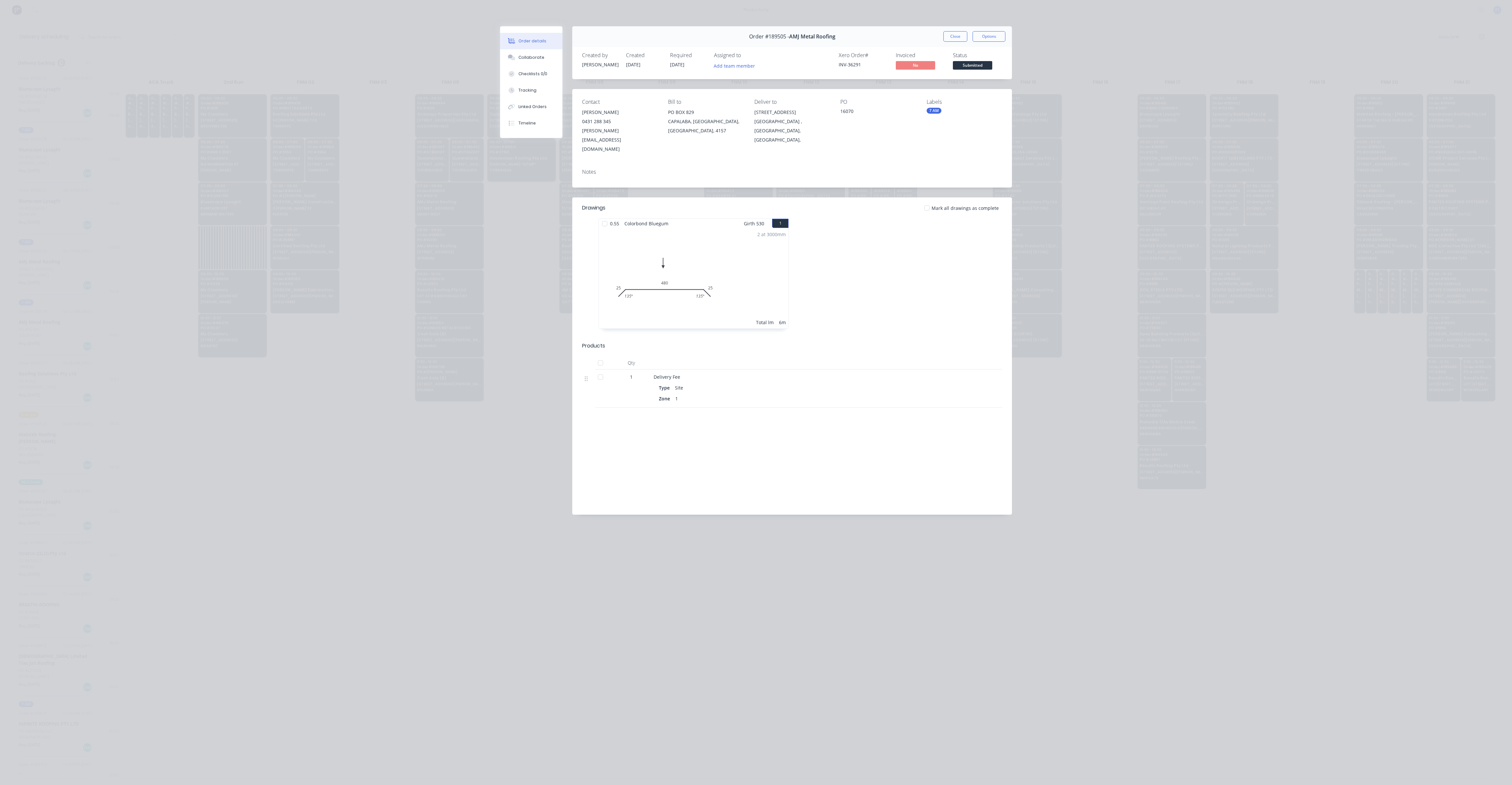
drag, startPoint x: 952, startPoint y: 33, endPoint x: 951, endPoint y: 37, distance: 4.1
click at [952, 33] on button "Close" at bounding box center [956, 36] width 24 height 10
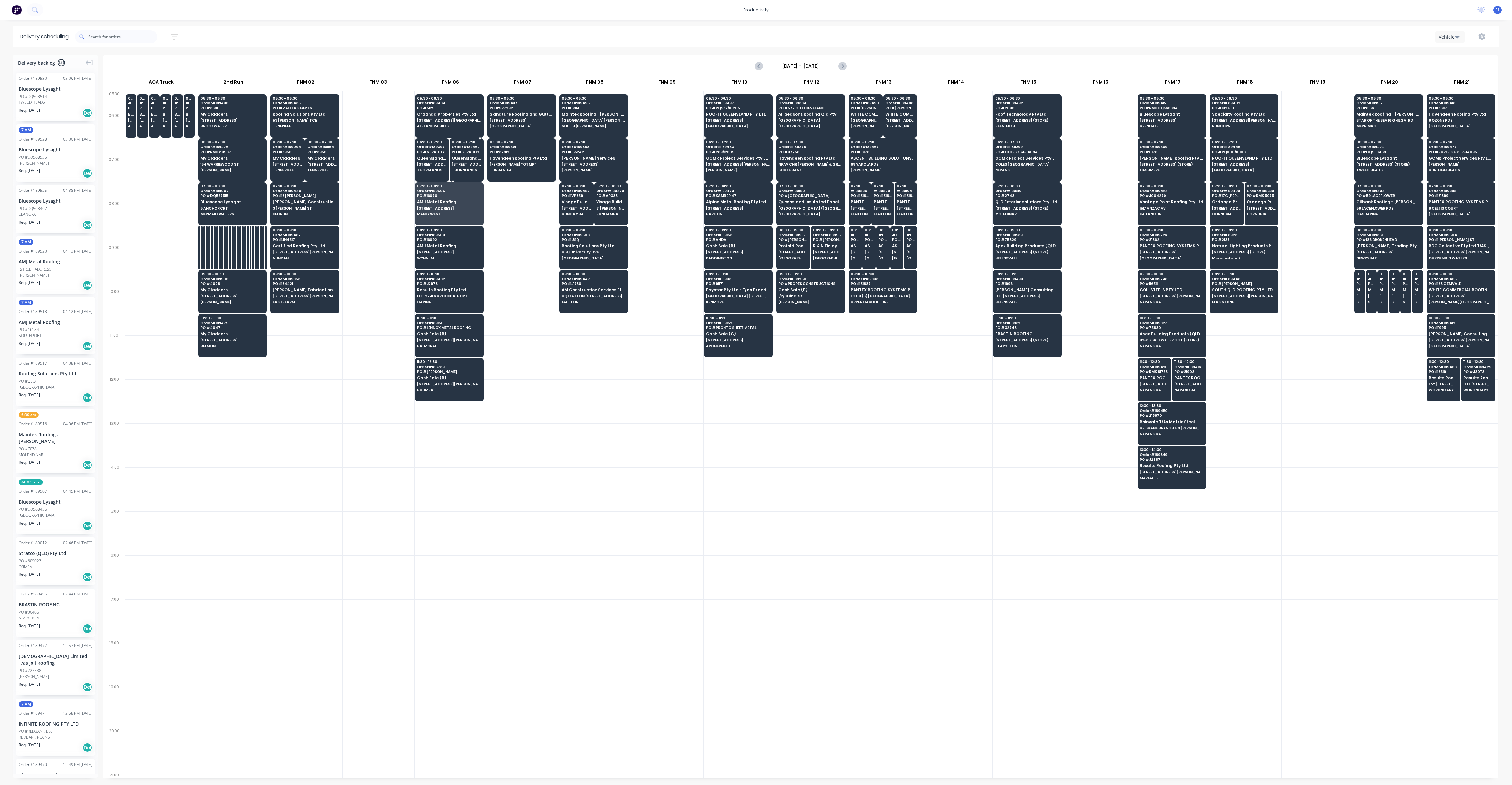
click at [470, 157] on span "Queensland Insulated Panel Pty Ltd #2" at bounding box center [467, 158] width 29 height 4
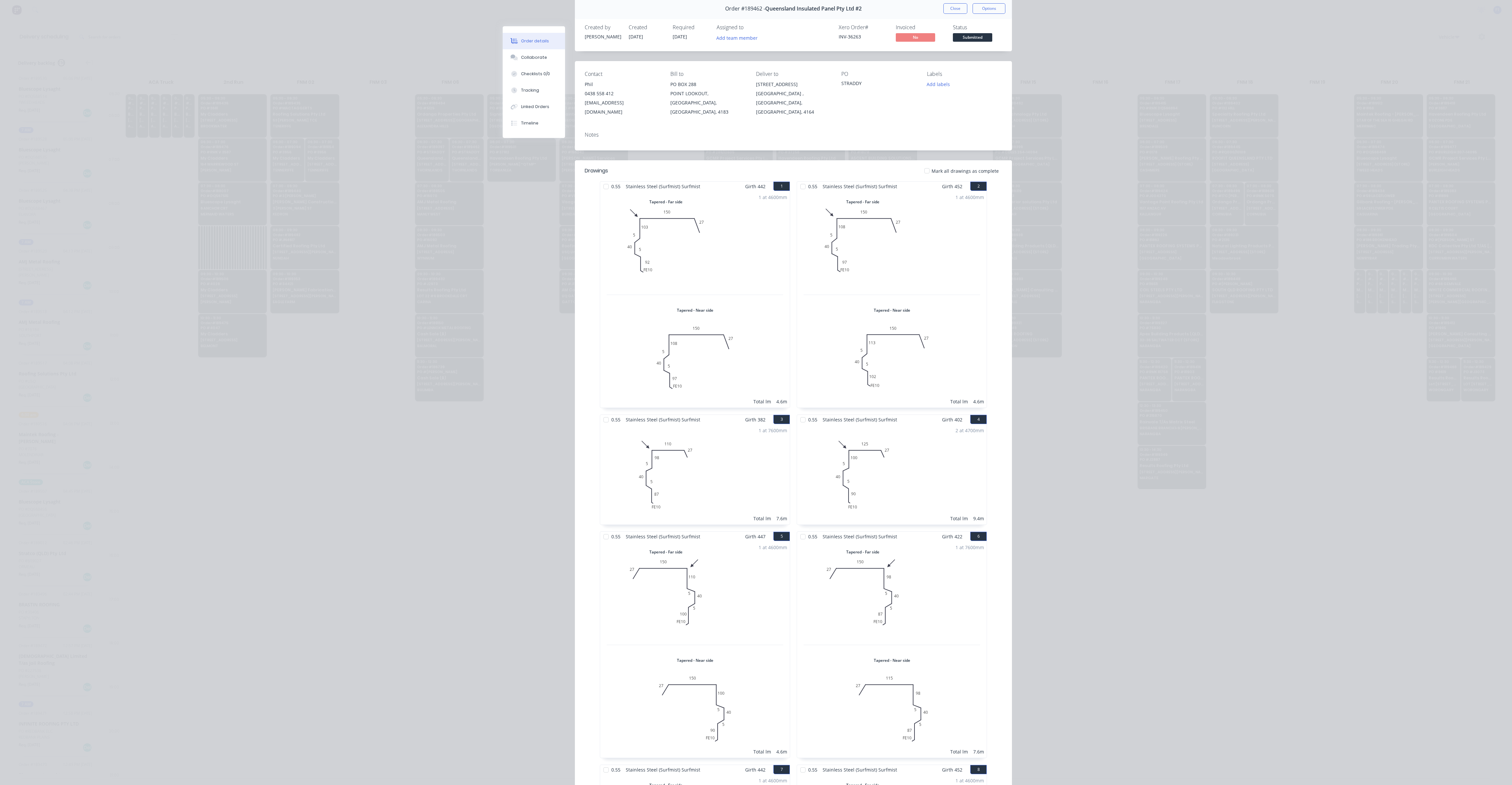
scroll to position [27, 0]
click at [954, 8] on button "Close" at bounding box center [956, 9] width 24 height 10
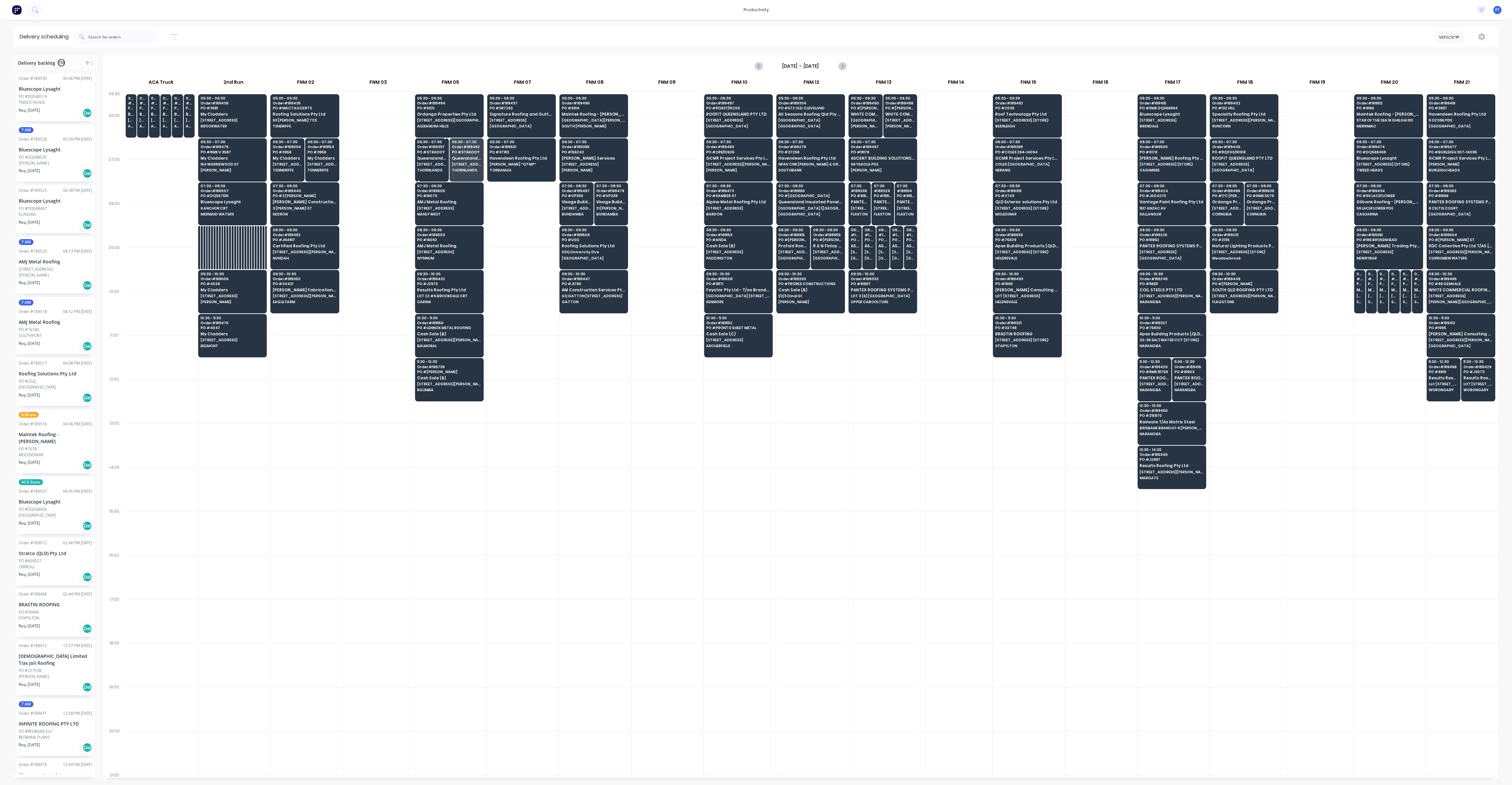
click at [438, 160] on div "06:30 - 07:30 Order # 189397 PO # STRADDY Queensland Insulated Panel Pty Ltd #2…" at bounding box center [432, 157] width 33 height 37
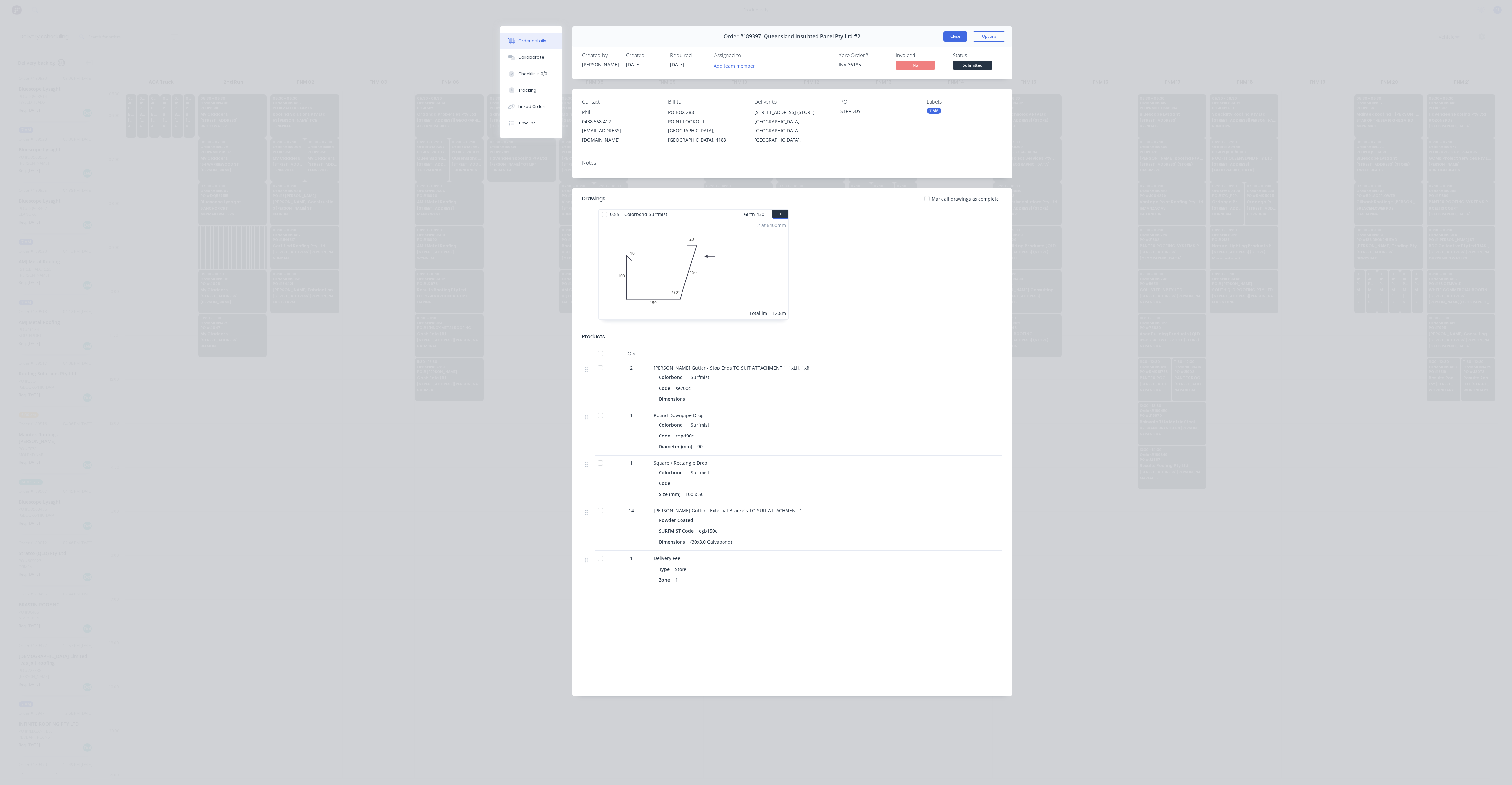
click at [953, 38] on button "Close" at bounding box center [956, 36] width 24 height 10
